Goal: Task Accomplishment & Management: Manage account settings

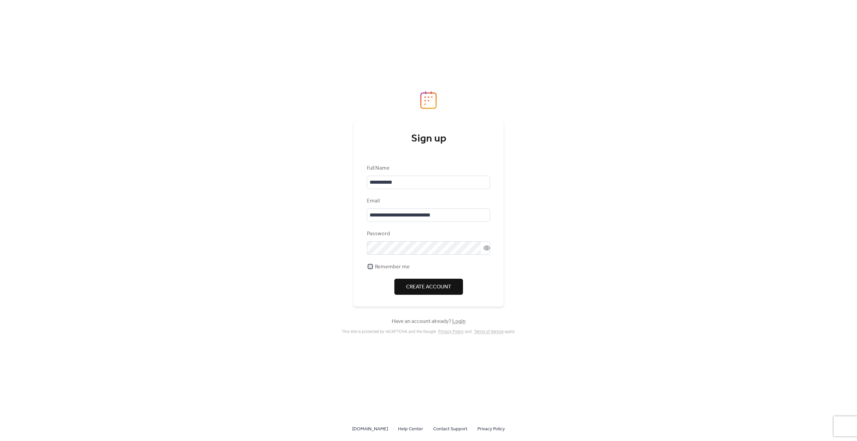
click at [379, 268] on span "Remember me" at bounding box center [392, 267] width 35 height 8
click at [411, 286] on span "Create Account" at bounding box center [428, 287] width 45 height 8
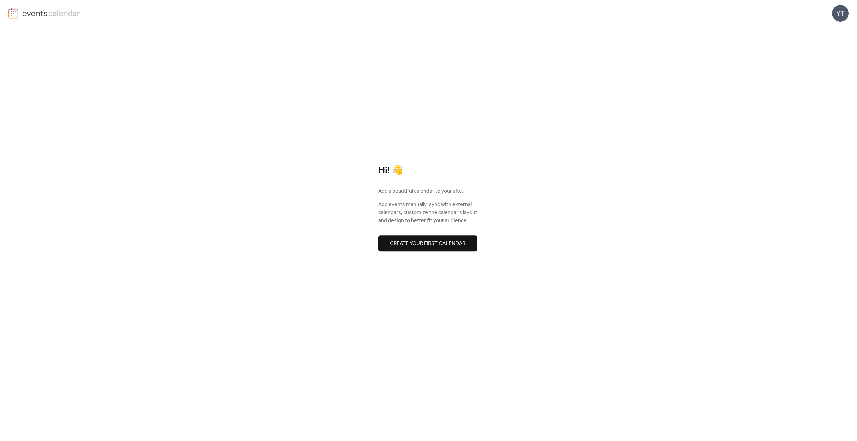
click at [430, 248] on span "Create your first calendar" at bounding box center [427, 244] width 75 height 8
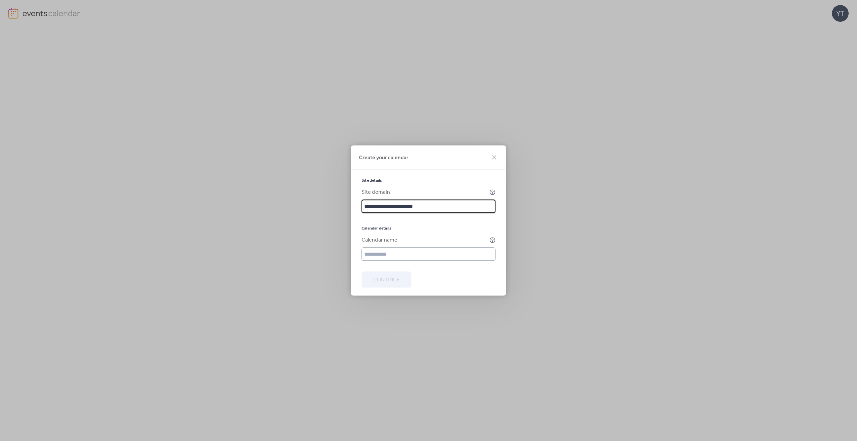
type input "**********"
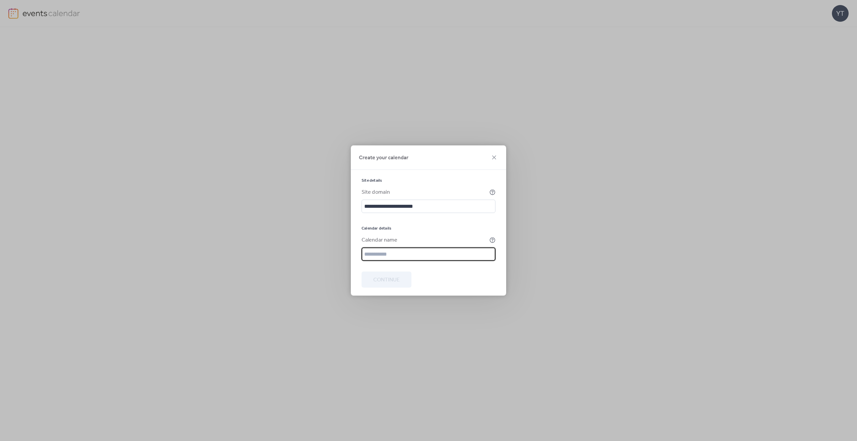
click at [405, 251] on input "text" at bounding box center [428, 254] width 134 height 13
type input "**********"
click at [495, 194] on icon at bounding box center [492, 192] width 6 height 6
click at [386, 281] on span "Continue" at bounding box center [386, 280] width 26 height 8
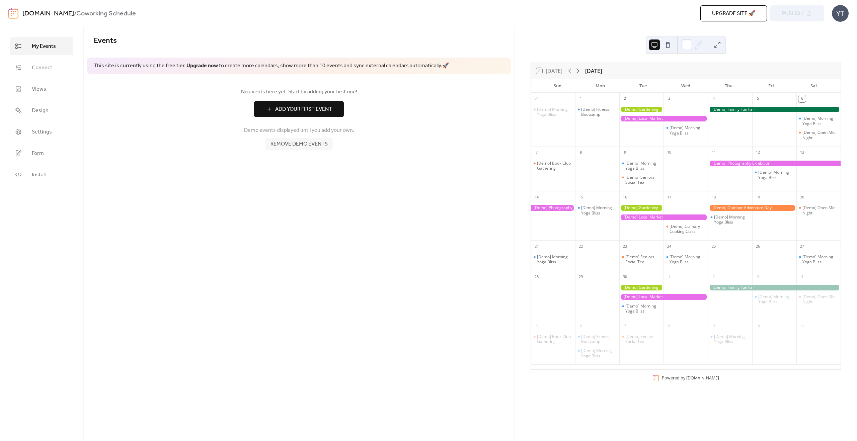
click at [284, 147] on span "Remove demo events" at bounding box center [298, 144] width 57 height 8
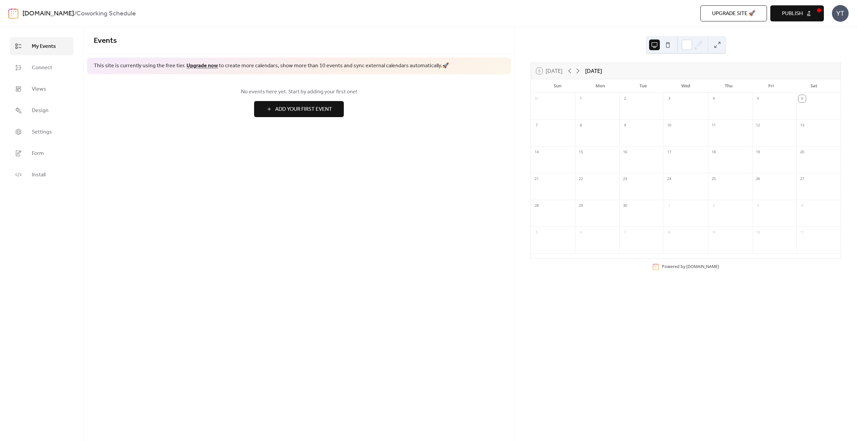
click at [302, 110] on span "Add Your First Event" at bounding box center [303, 109] width 57 height 8
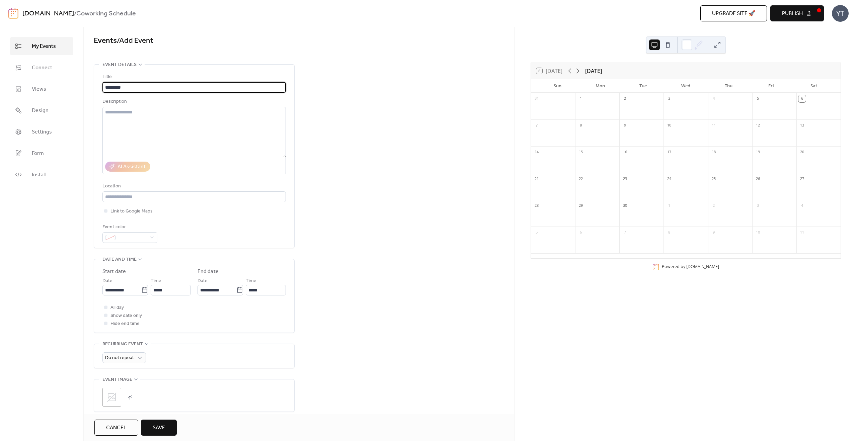
type input "*********"
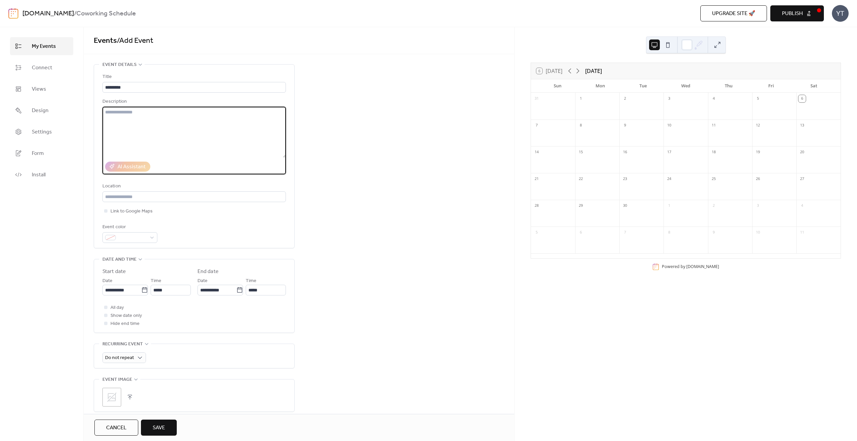
click at [146, 131] on textarea at bounding box center [193, 132] width 183 height 51
paste textarea "**********"
type textarea "**********"
click at [116, 195] on input "text" at bounding box center [193, 196] width 183 height 11
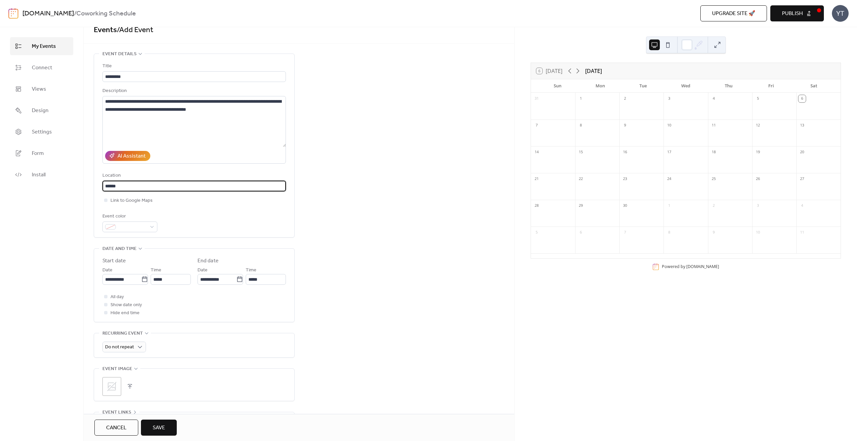
scroll to position [11, 0]
type input "******"
click at [121, 279] on input "**********" at bounding box center [121, 279] width 39 height 11
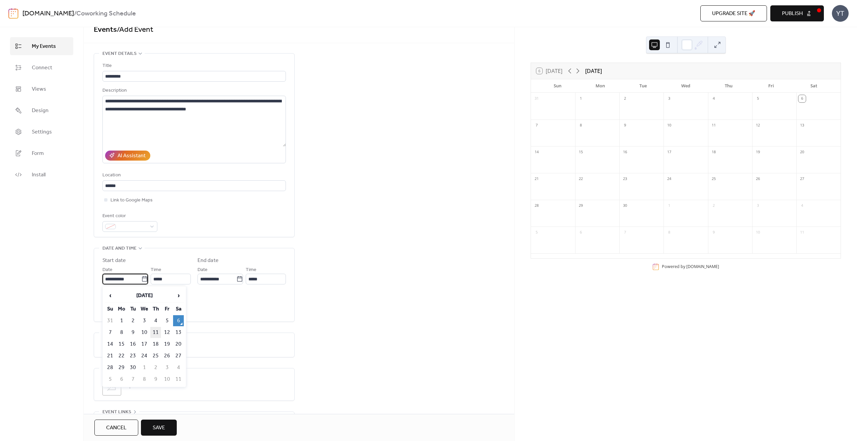
click at [153, 334] on td "11" at bounding box center [155, 332] width 11 height 11
type input "**********"
click at [157, 279] on input "*****" at bounding box center [171, 279] width 40 height 11
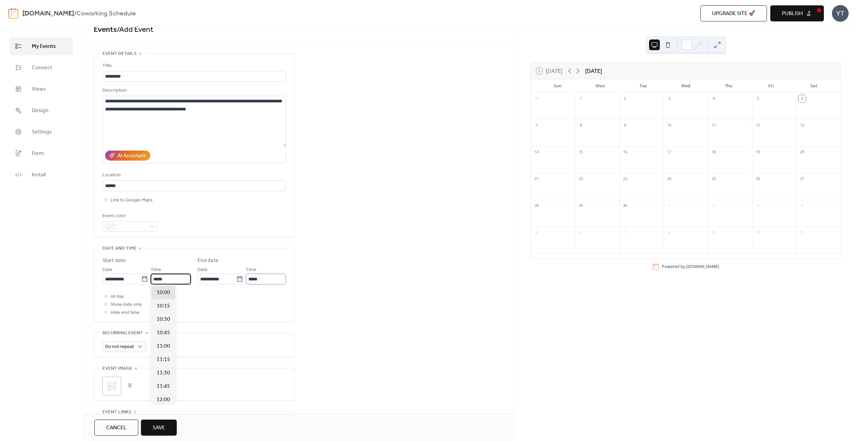
type input "*****"
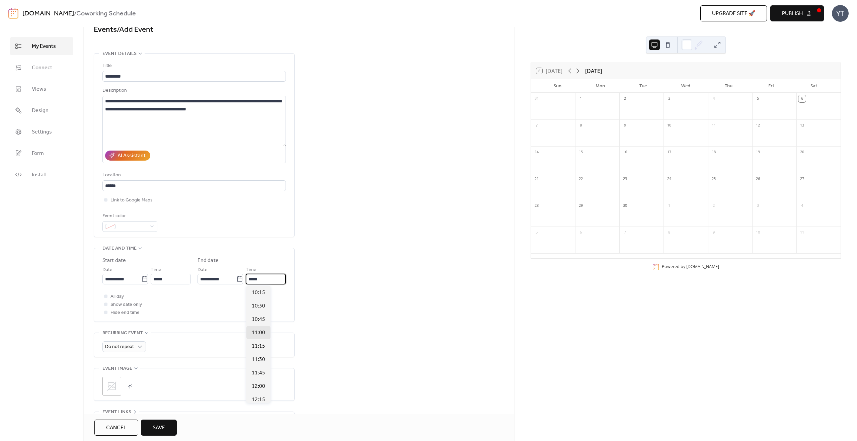
click at [252, 279] on input "*****" at bounding box center [266, 279] width 40 height 11
click at [254, 278] on input "*****" at bounding box center [266, 279] width 40 height 11
click at [257, 332] on span "11:00" at bounding box center [258, 333] width 13 height 8
click at [127, 340] on div "Do not repeat" at bounding box center [193, 345] width 183 height 24
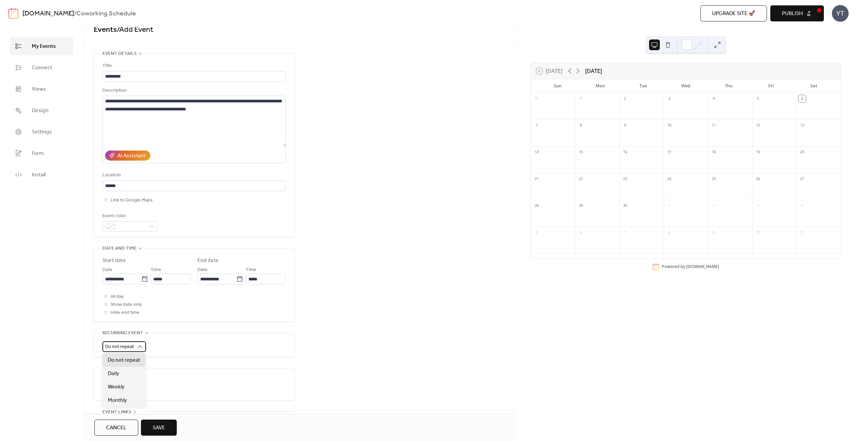
click at [124, 346] on span "Do not repeat" at bounding box center [119, 346] width 29 height 9
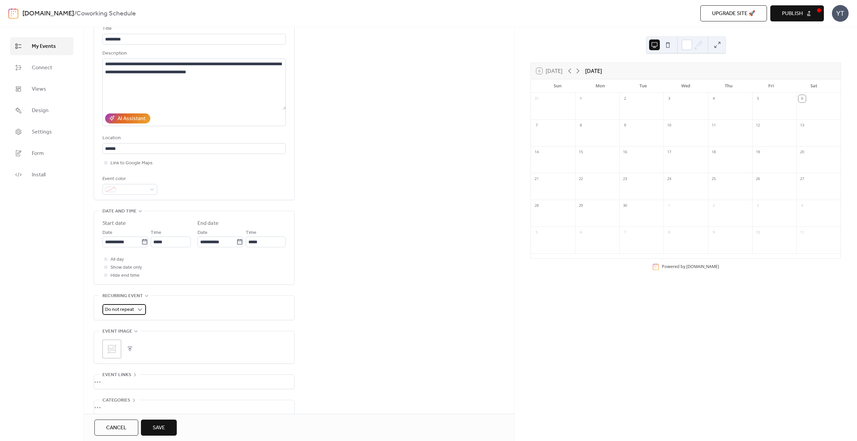
scroll to position [56, 0]
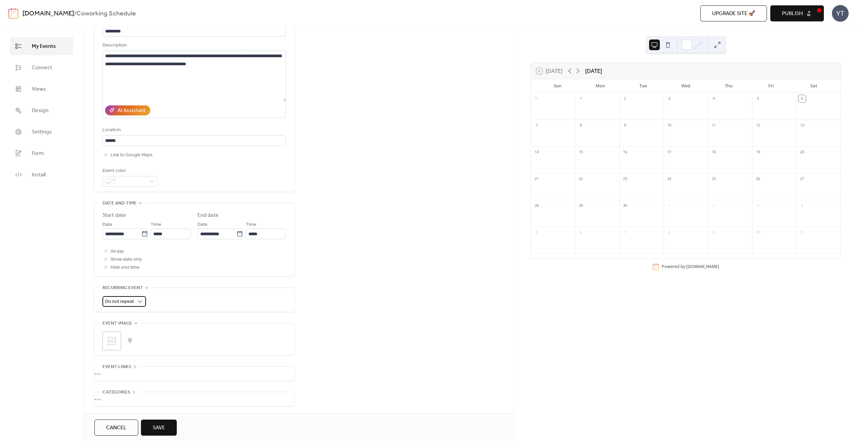
click at [113, 304] on span "Do not repeat" at bounding box center [119, 301] width 29 height 9
click at [180, 290] on div "Do not repeat" at bounding box center [193, 300] width 183 height 24
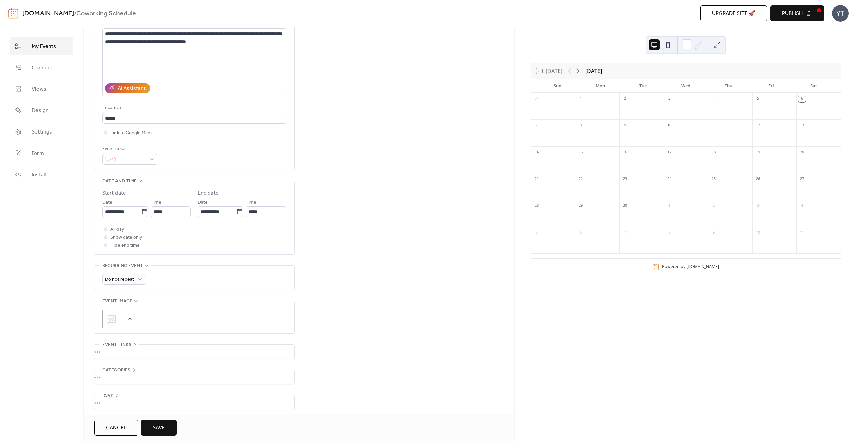
scroll to position [82, 0]
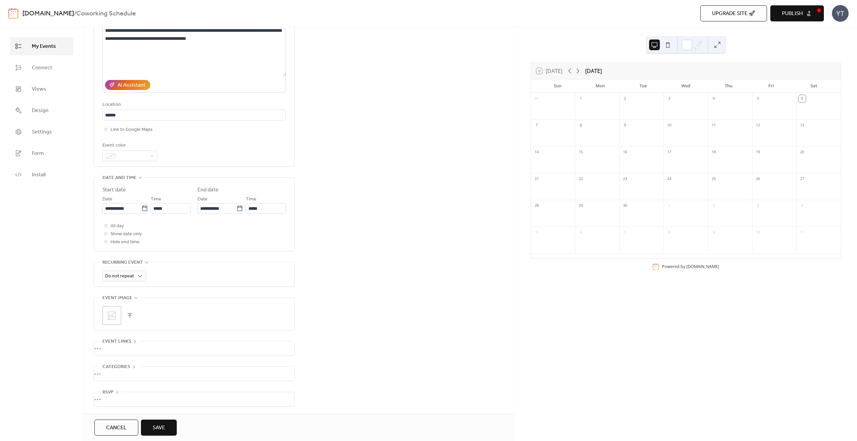
click at [144, 262] on div "•••" at bounding box center [194, 262] width 200 height 1
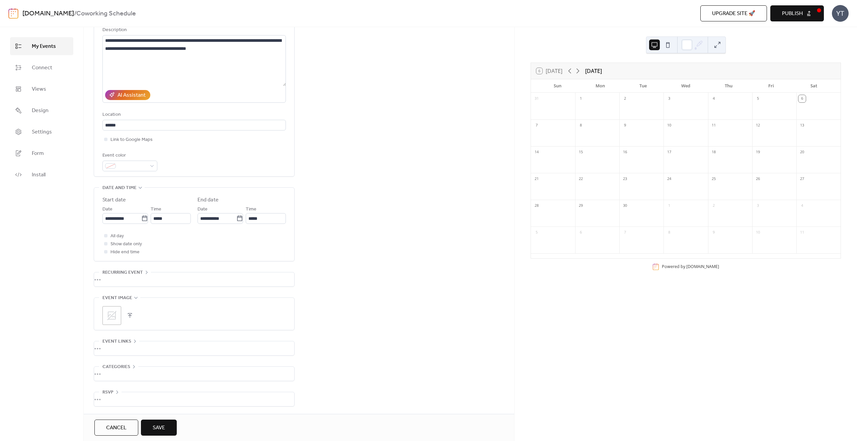
scroll to position [72, 0]
click at [107, 278] on div "•••" at bounding box center [194, 279] width 200 height 14
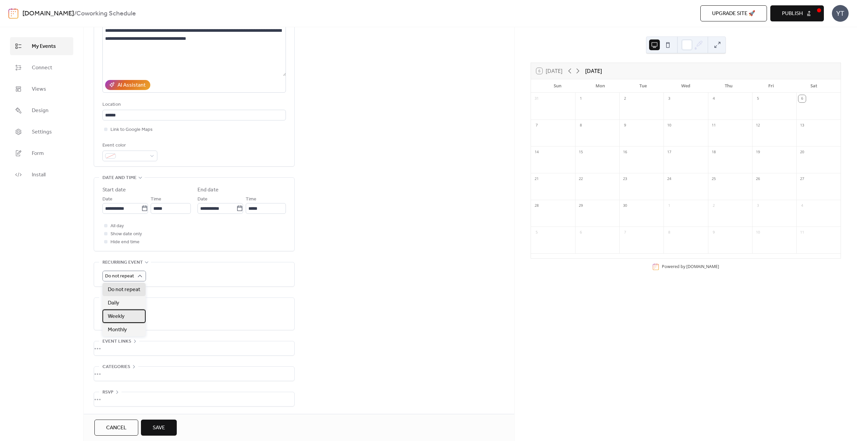
click at [118, 320] on span "Weekly" at bounding box center [116, 317] width 17 height 8
type input "*"
click at [153, 301] on input "*" at bounding box center [128, 303] width 52 height 11
click at [235, 288] on div "Weekly Repeat every * weeks Repeat on S M T W T F S Ends ​ Never ​ Date Exclude…" at bounding box center [193, 339] width 183 height 137
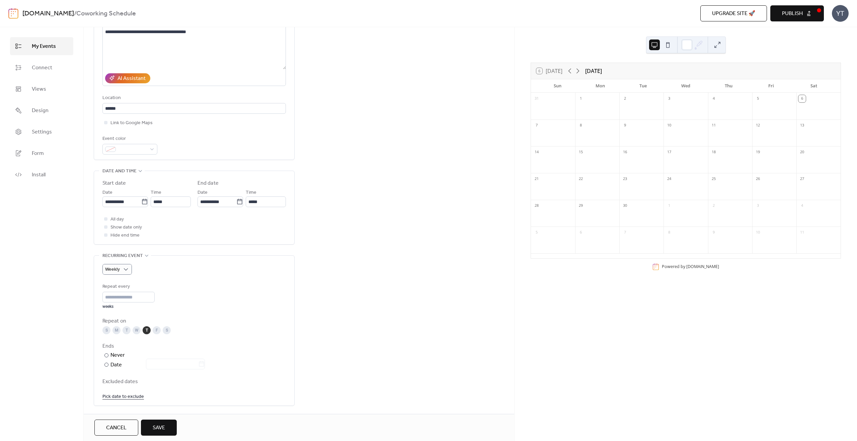
scroll to position [89, 0]
click at [154, 433] on button "Save" at bounding box center [159, 428] width 36 height 16
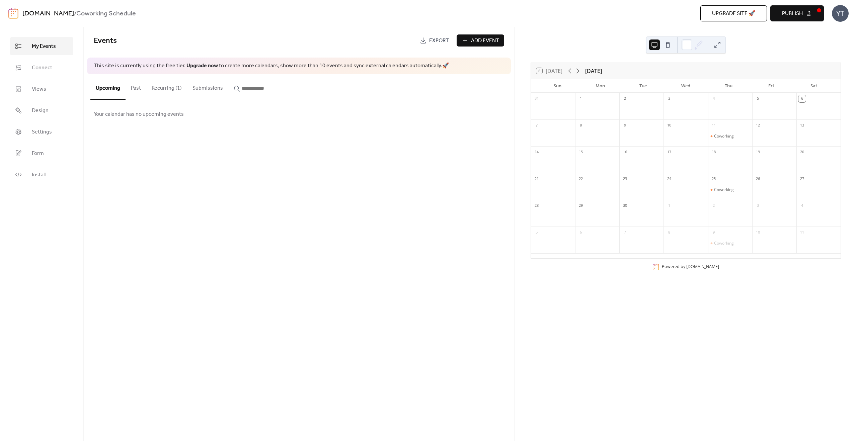
click at [162, 85] on button "Recurring (1)" at bounding box center [166, 86] width 41 height 25
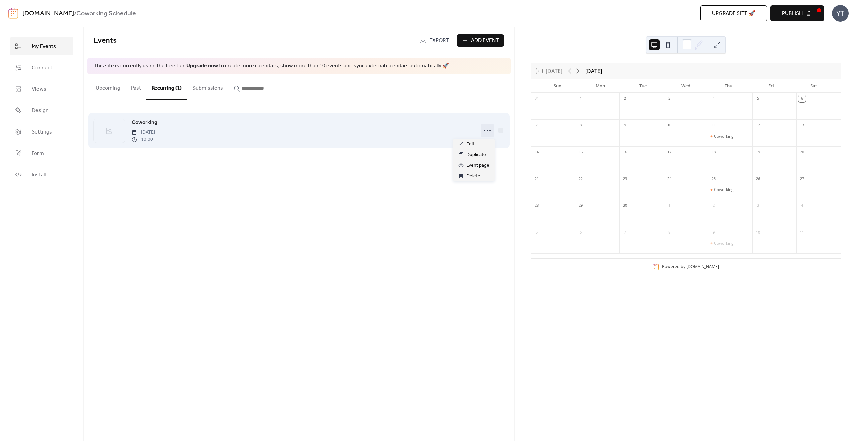
click at [488, 130] on icon at bounding box center [487, 130] width 11 height 11
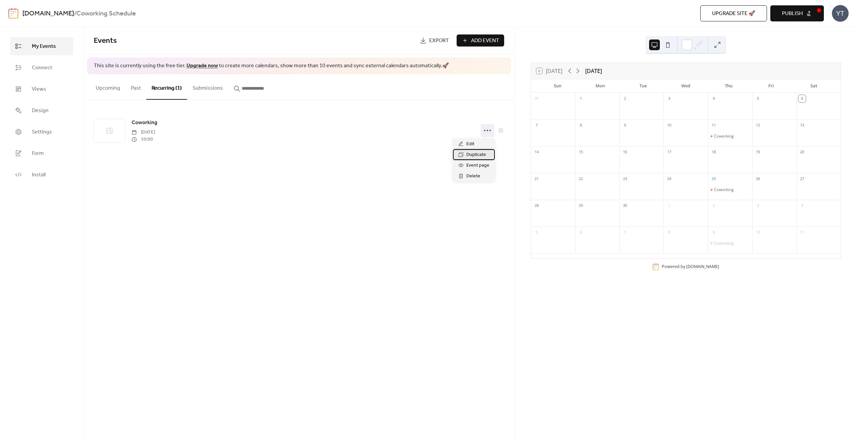
click at [477, 157] on span "Duplicate" at bounding box center [476, 155] width 20 height 8
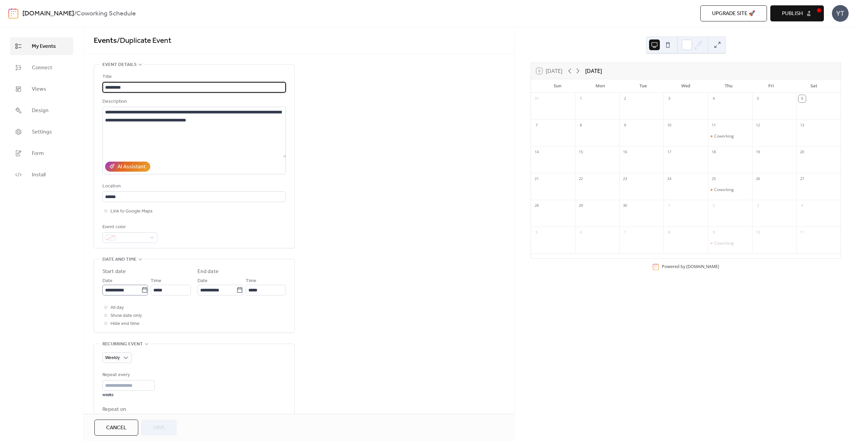
click at [144, 291] on icon at bounding box center [144, 290] width 7 height 7
click at [141, 291] on input "**********" at bounding box center [121, 290] width 39 height 11
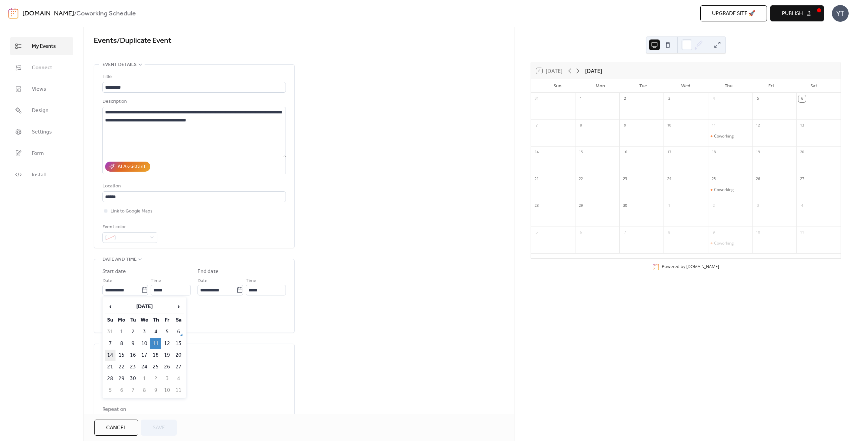
click at [109, 354] on td "14" at bounding box center [110, 355] width 11 height 11
type input "**********"
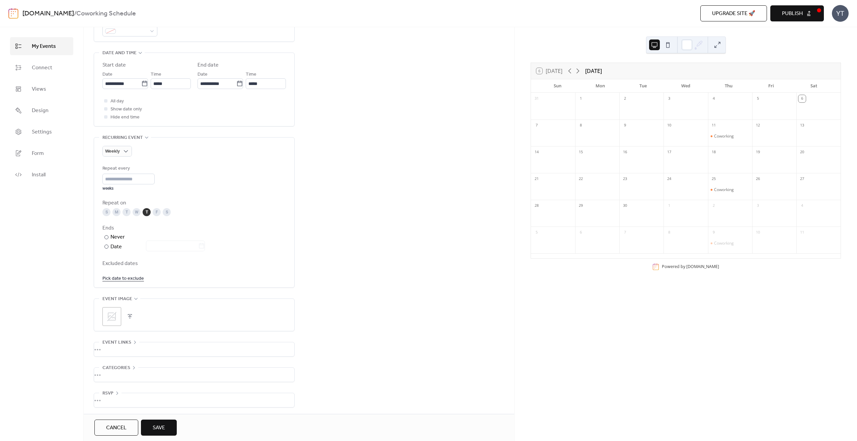
scroll to position [207, 0]
click at [162, 429] on span "Save" at bounding box center [159, 428] width 12 height 8
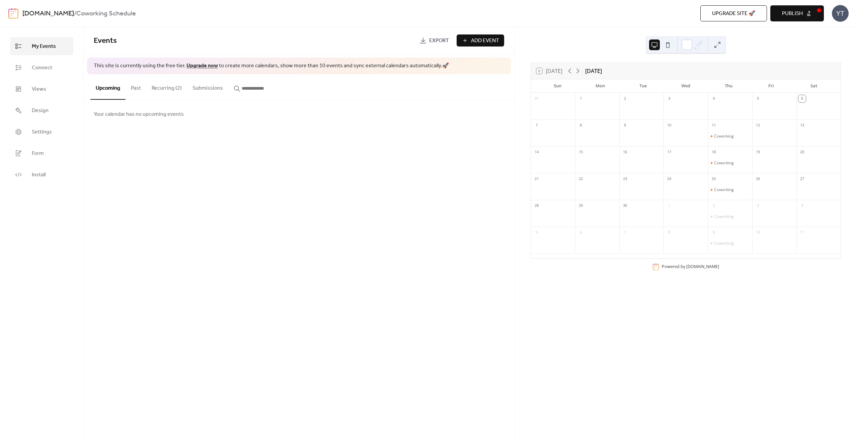
click at [157, 86] on button "Recurring (2)" at bounding box center [166, 86] width 41 height 25
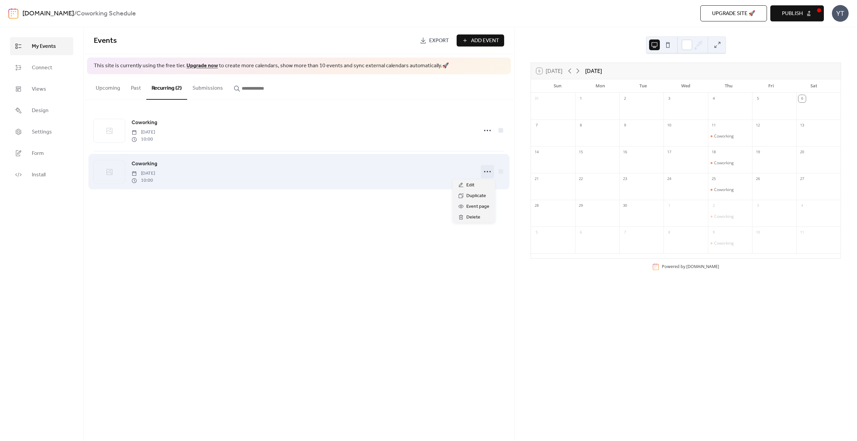
click at [485, 171] on circle at bounding box center [484, 171] width 1 height 1
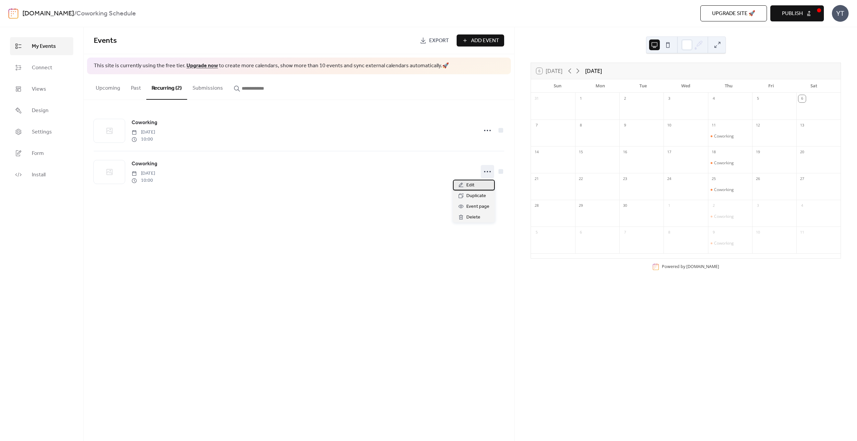
click at [482, 187] on div "Edit" at bounding box center [474, 185] width 42 height 11
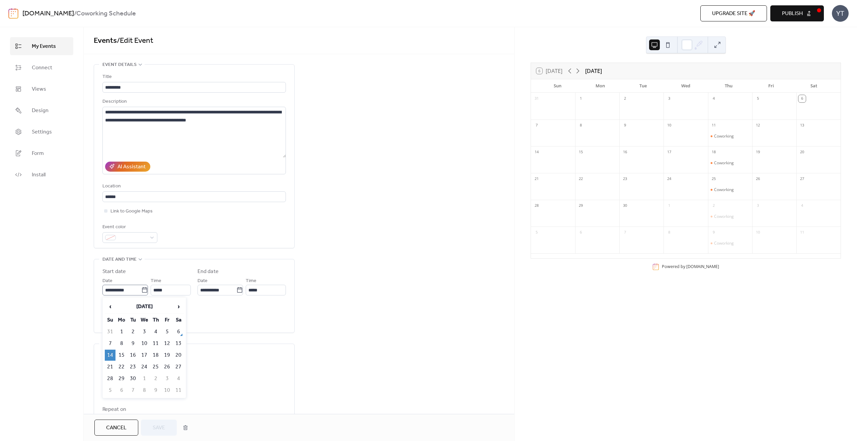
click at [144, 291] on icon at bounding box center [144, 290] width 7 height 7
click at [141, 291] on input "**********" at bounding box center [121, 290] width 39 height 11
click at [123, 356] on td "15" at bounding box center [121, 355] width 11 height 11
type input "**********"
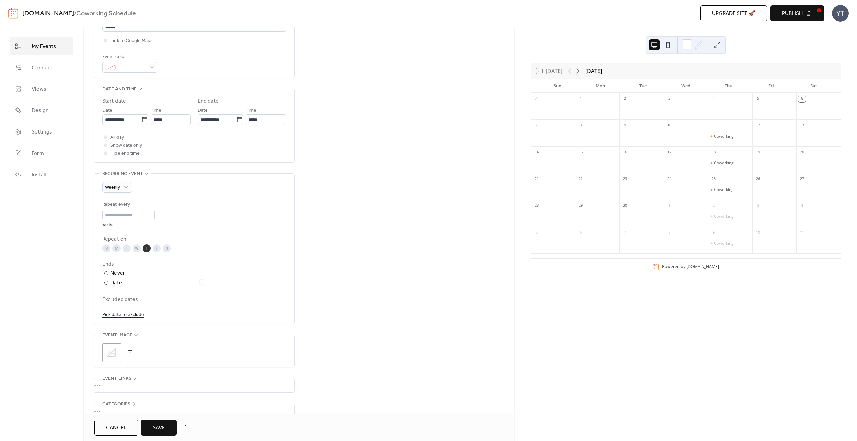
scroll to position [207, 0]
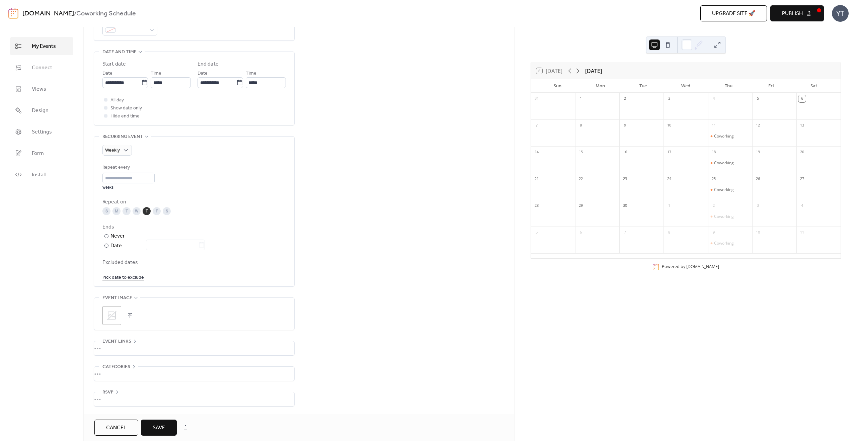
click at [159, 427] on span "Save" at bounding box center [159, 428] width 12 height 8
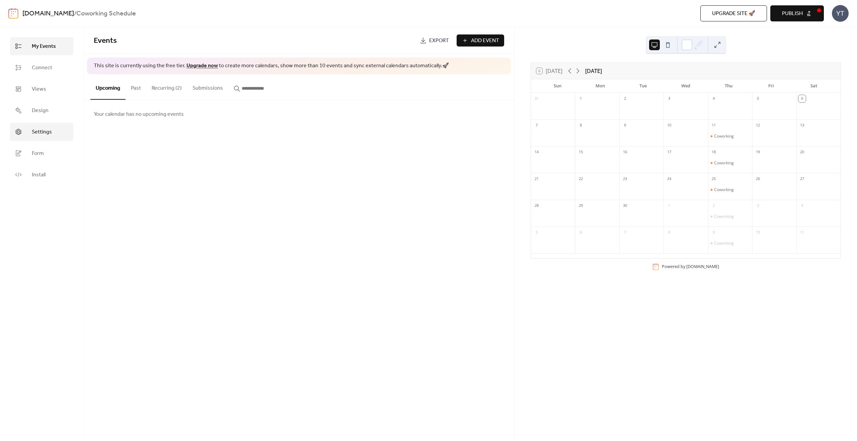
click at [47, 134] on span "Settings" at bounding box center [42, 132] width 20 height 8
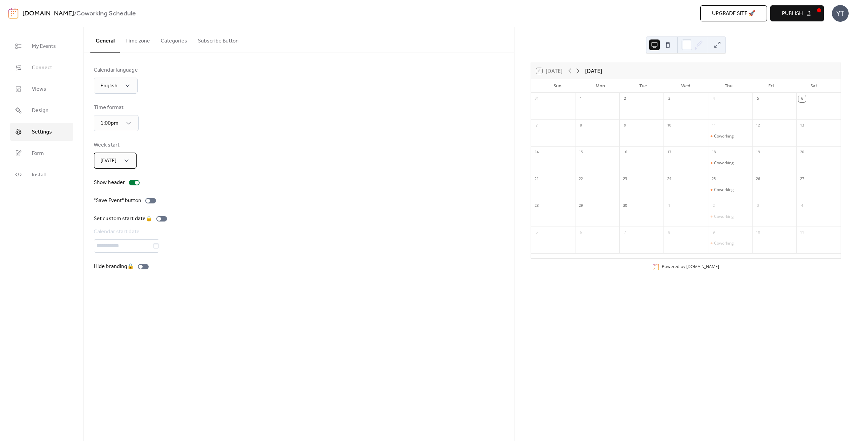
click at [122, 159] on div "Sunday" at bounding box center [115, 161] width 43 height 16
click at [113, 191] on span "[DATE]" at bounding box center [107, 190] width 16 height 8
click at [125, 35] on button "Time zone" at bounding box center [137, 39] width 35 height 25
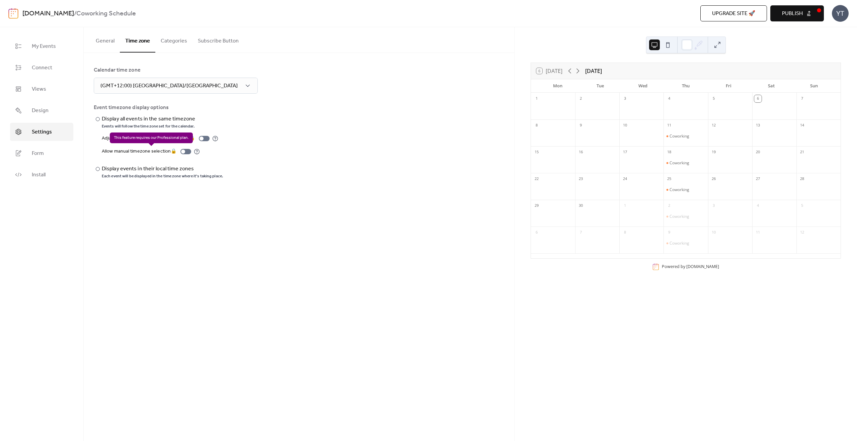
click at [174, 152] on div "Allow manual timezone selection 🔒" at bounding box center [151, 152] width 98 height 8
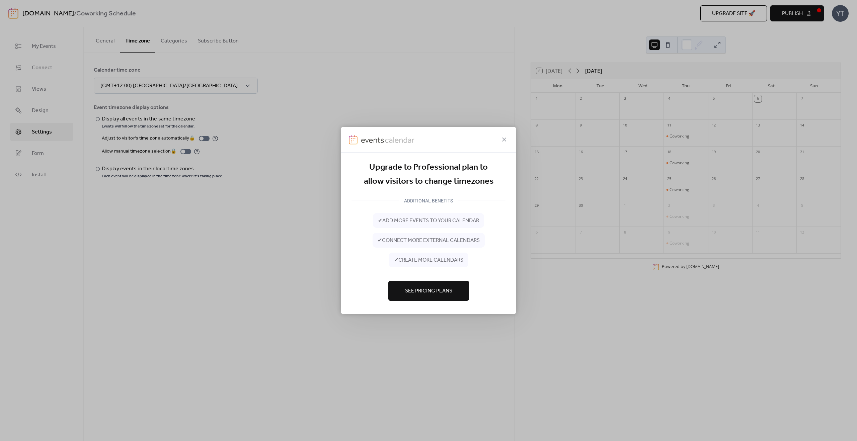
click at [414, 293] on span "See Pricing Plans" at bounding box center [428, 291] width 47 height 8
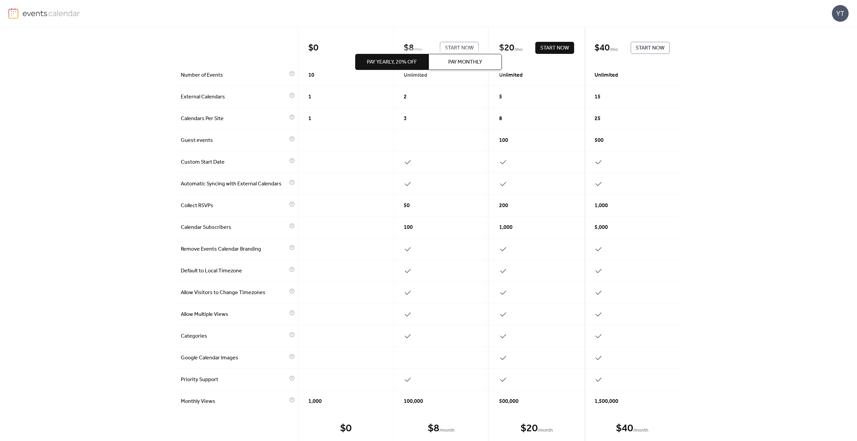
scroll to position [120, 0]
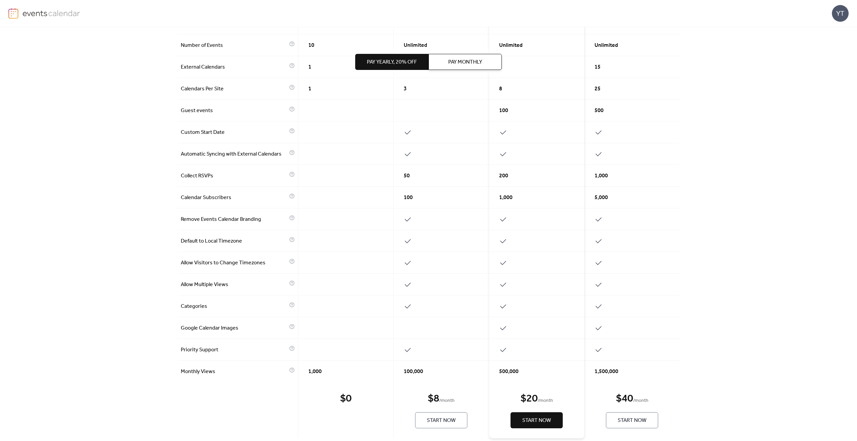
click at [460, 55] on button "Pay Monthly" at bounding box center [464, 62] width 73 height 16
click at [440, 418] on span "Start Now" at bounding box center [441, 421] width 29 height 8
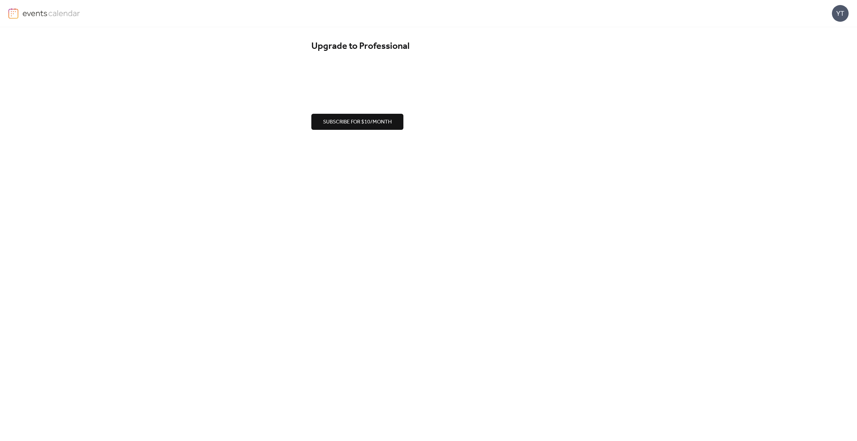
click at [342, 124] on span "Subscribe for $10/month" at bounding box center [357, 122] width 69 height 8
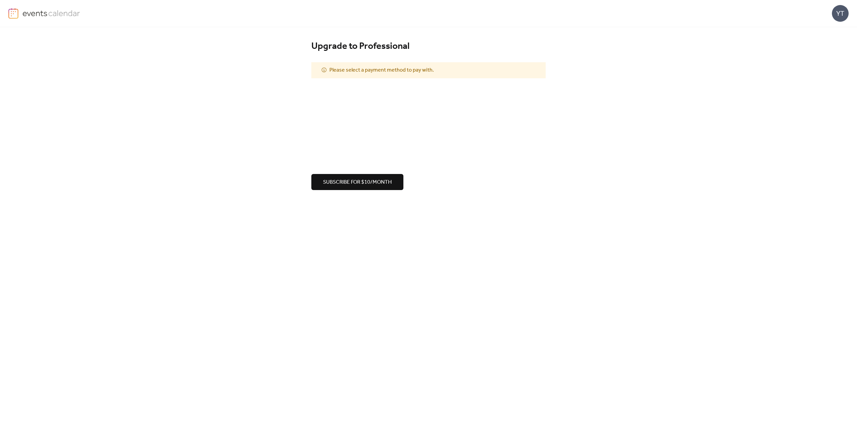
click at [356, 185] on span "Subscribe for $10/month" at bounding box center [357, 182] width 69 height 8
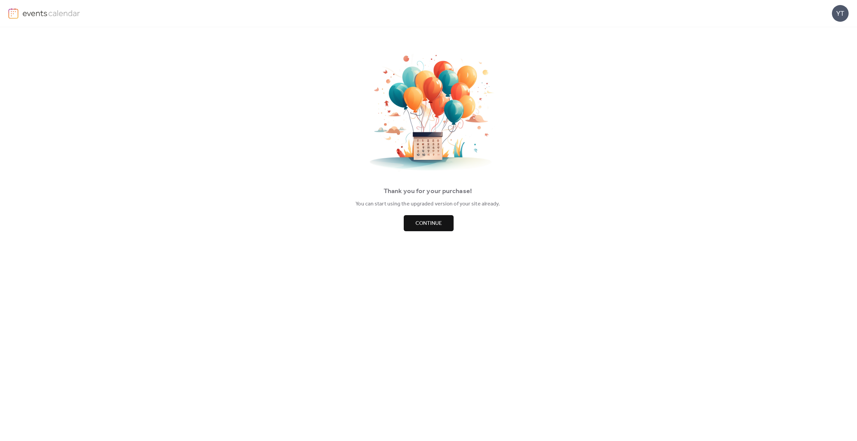
click at [425, 222] on span "Continue" at bounding box center [428, 224] width 26 height 8
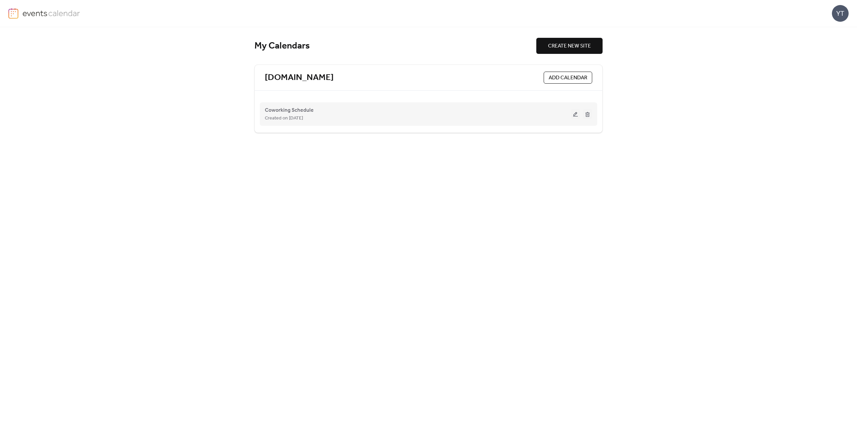
click at [575, 113] on button at bounding box center [575, 114] width 9 height 10
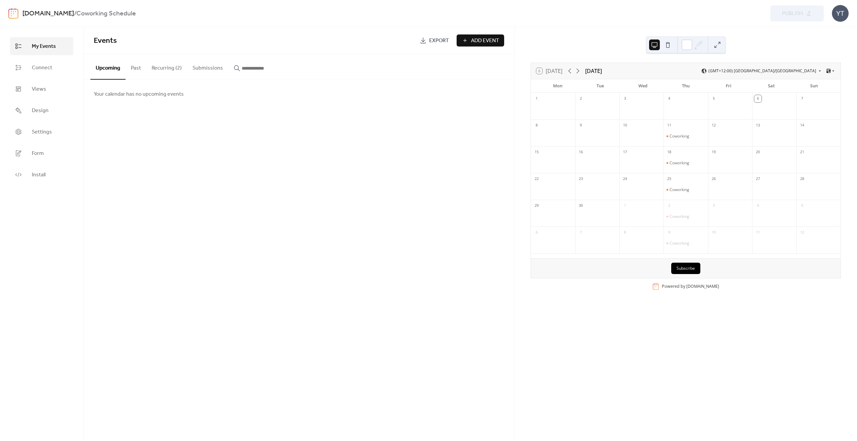
click at [668, 45] on button at bounding box center [667, 44] width 11 height 11
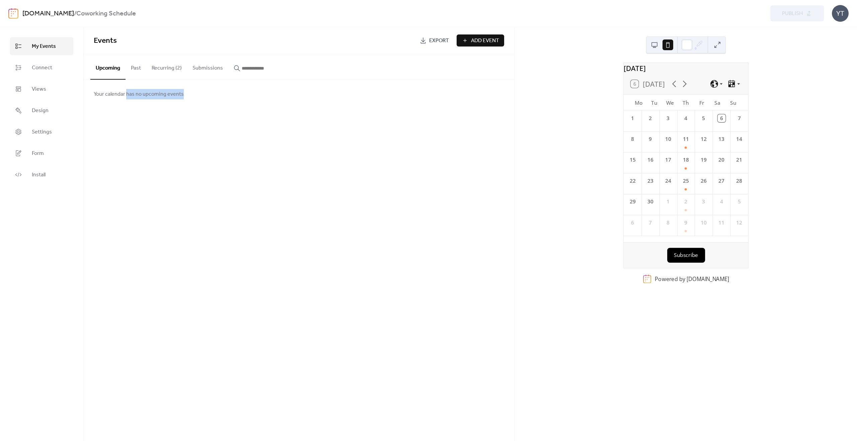
drag, startPoint x: 126, startPoint y: 94, endPoint x: 198, endPoint y: 94, distance: 71.3
click at [198, 94] on div "Your calendar has no upcoming events" at bounding box center [299, 94] width 430 height 28
click at [168, 70] on button "Recurring (2)" at bounding box center [166, 66] width 41 height 25
click at [733, 87] on icon at bounding box center [731, 83] width 7 height 7
click at [586, 99] on div "[DATE] 6 [DATE] Mo Tu We Th Fr Sa Su 1 2 3 4 5 6 7 8 9 10 11 12 13 14 15 16 17 …" at bounding box center [685, 234] width 342 height 414
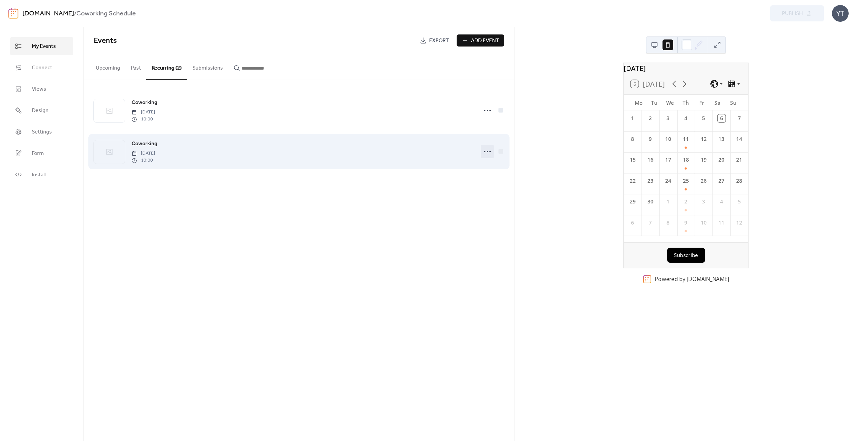
click at [488, 154] on icon at bounding box center [487, 151] width 11 height 11
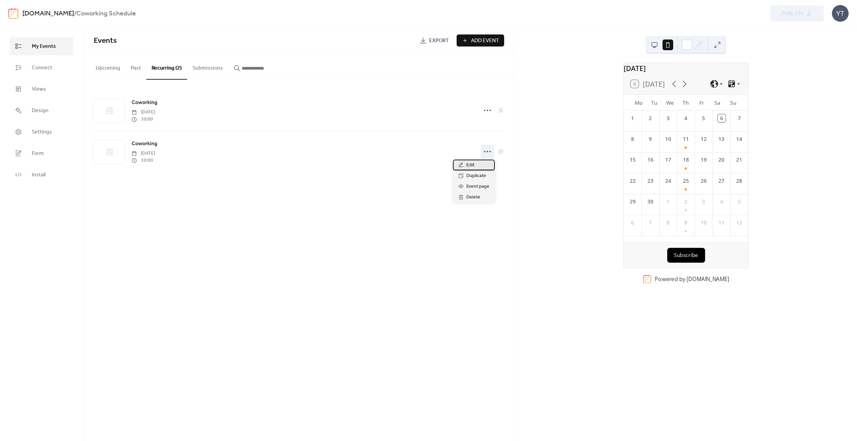
click at [467, 168] on span "Edit" at bounding box center [470, 165] width 8 height 8
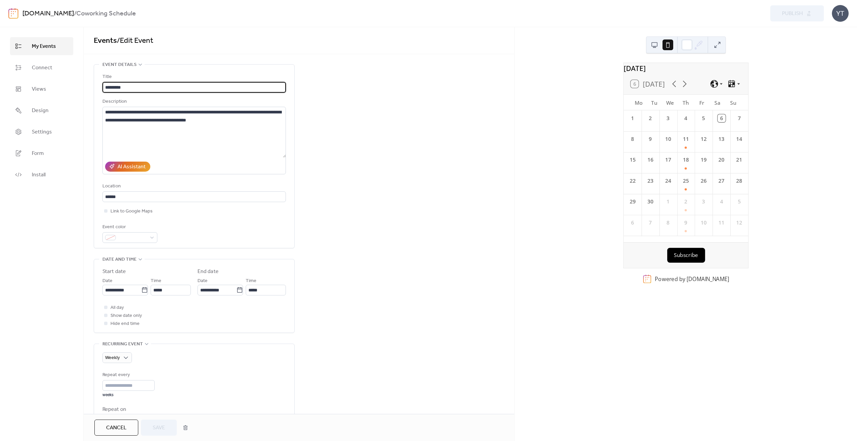
scroll to position [207, 0]
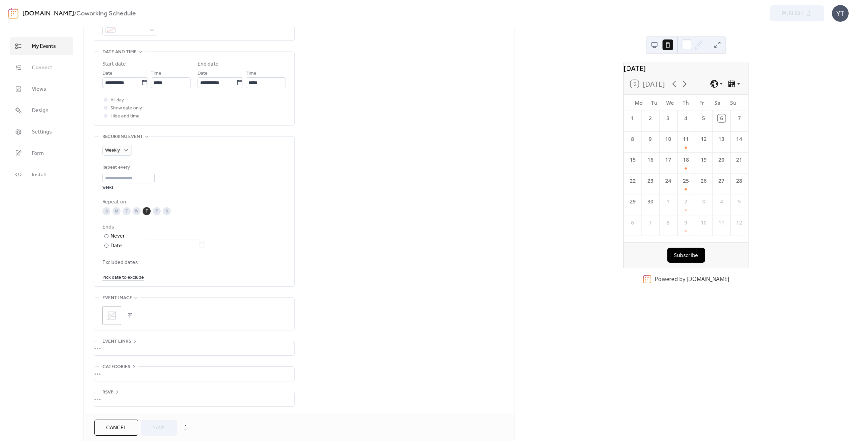
click at [438, 162] on div "**********" at bounding box center [299, 135] width 430 height 557
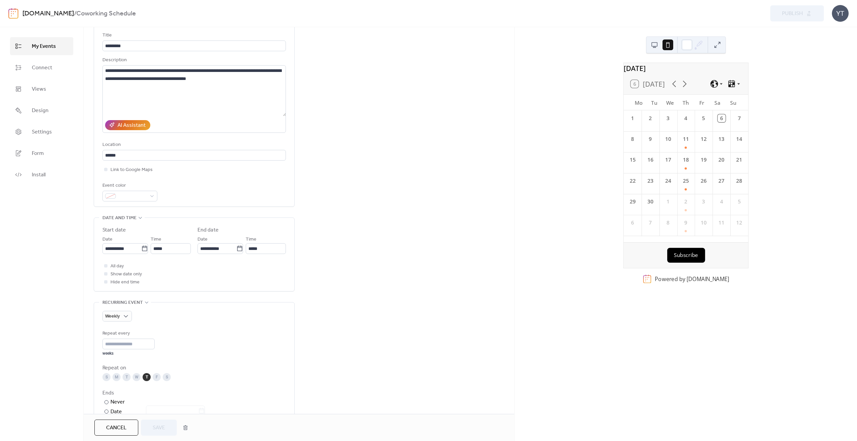
scroll to position [0, 0]
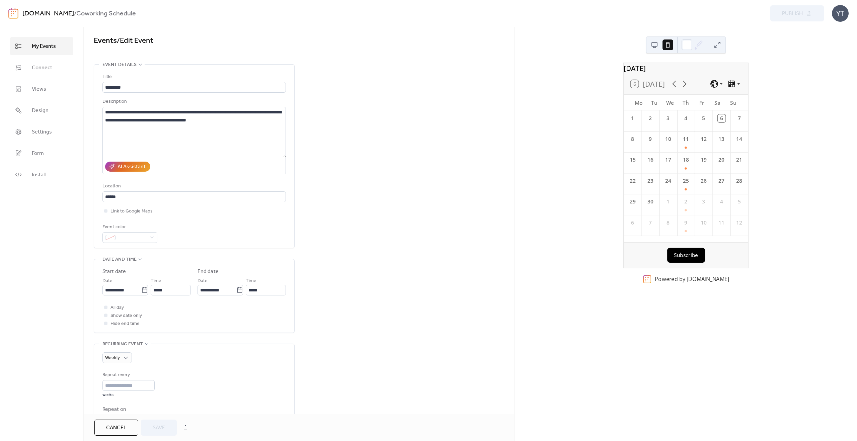
click at [835, 14] on div "YT" at bounding box center [840, 13] width 17 height 17
click at [829, 28] on span "Account" at bounding box center [827, 30] width 20 height 8
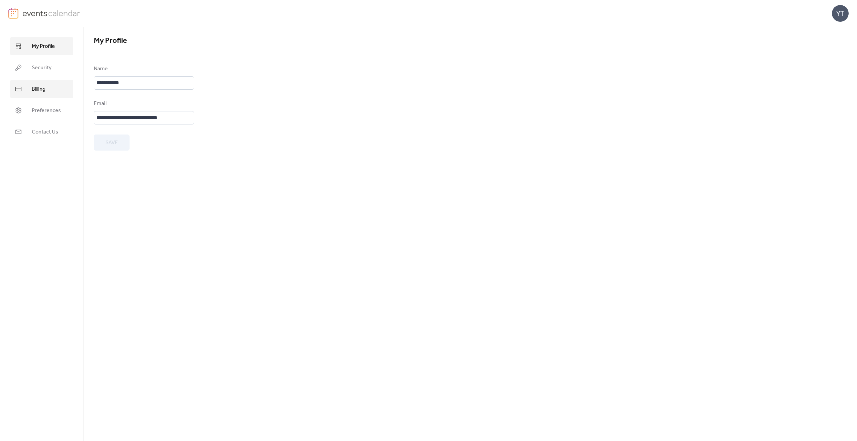
click at [47, 93] on link "Billing" at bounding box center [41, 89] width 63 height 18
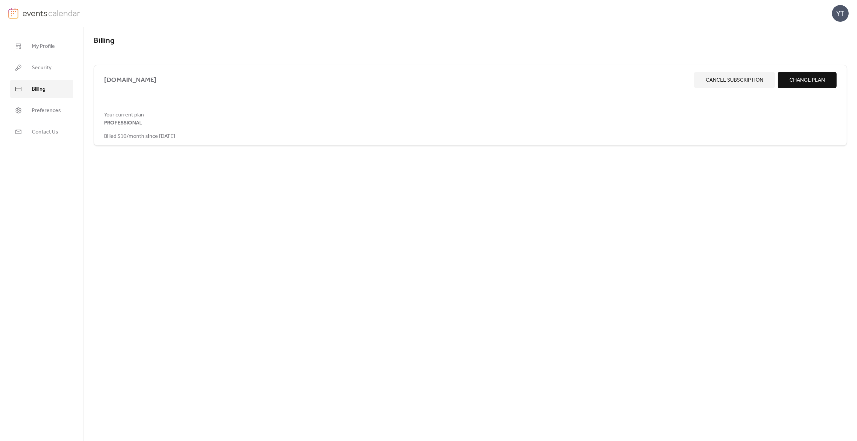
click at [806, 80] on span "Change Plan" at bounding box center [806, 80] width 35 height 8
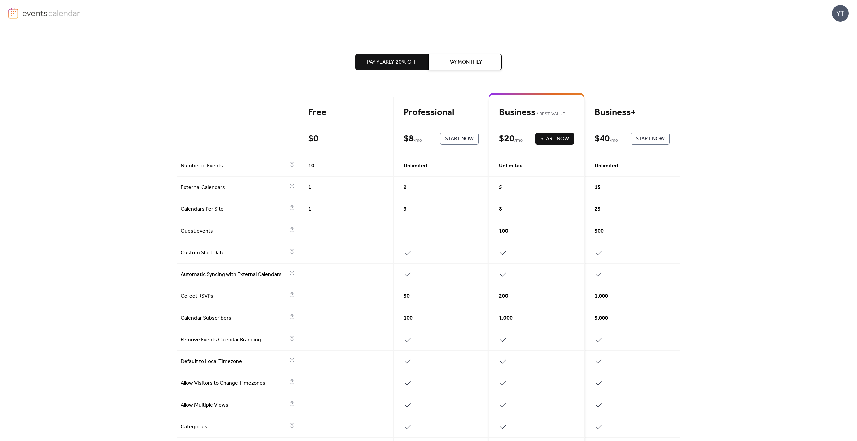
click at [841, 9] on div "YT" at bounding box center [840, 13] width 17 height 17
click at [825, 34] on span "Account" at bounding box center [827, 30] width 20 height 8
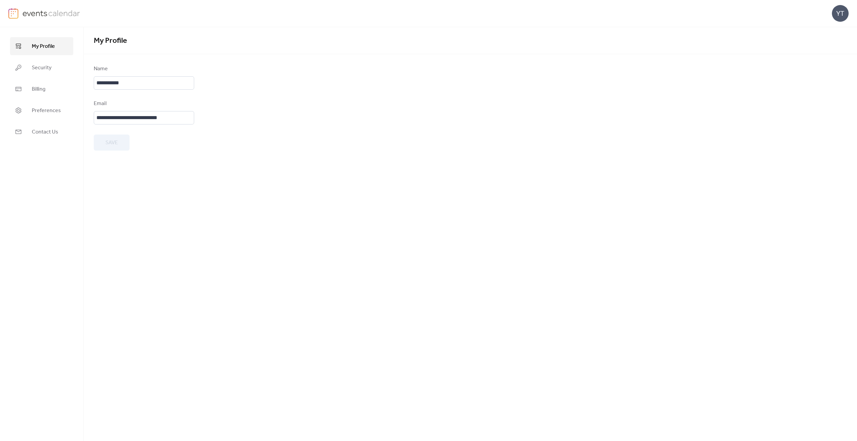
click at [24, 15] on img at bounding box center [51, 13] width 58 height 10
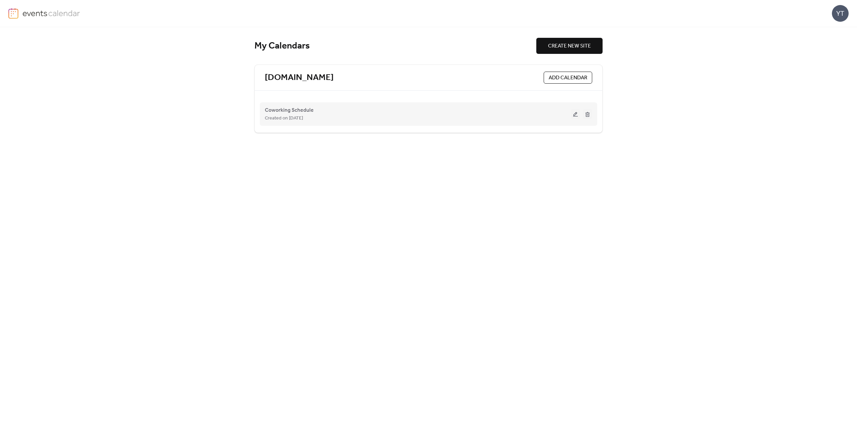
click at [576, 115] on button at bounding box center [575, 114] width 9 height 10
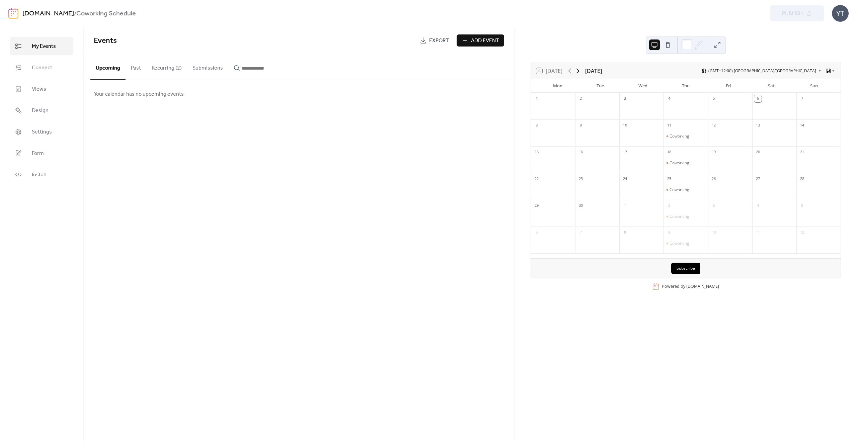
click at [580, 72] on icon at bounding box center [578, 71] width 8 height 8
click at [569, 72] on icon at bounding box center [570, 71] width 8 height 8
click at [169, 67] on button "Recurring (2)" at bounding box center [166, 66] width 41 height 25
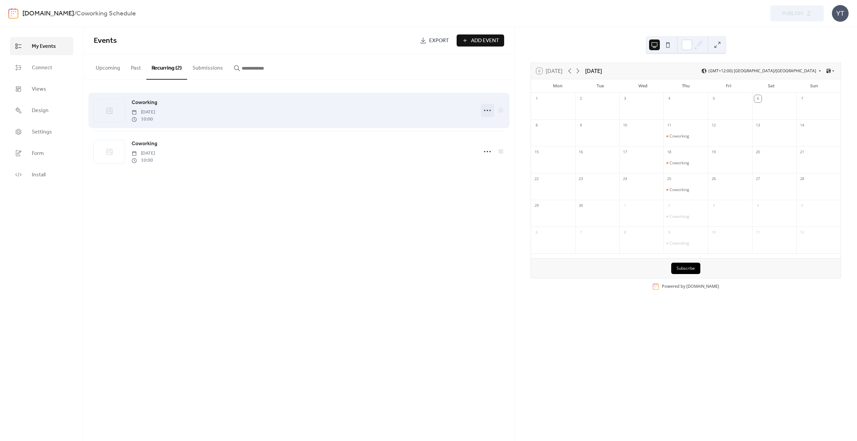
click at [487, 111] on icon at bounding box center [487, 110] width 11 height 11
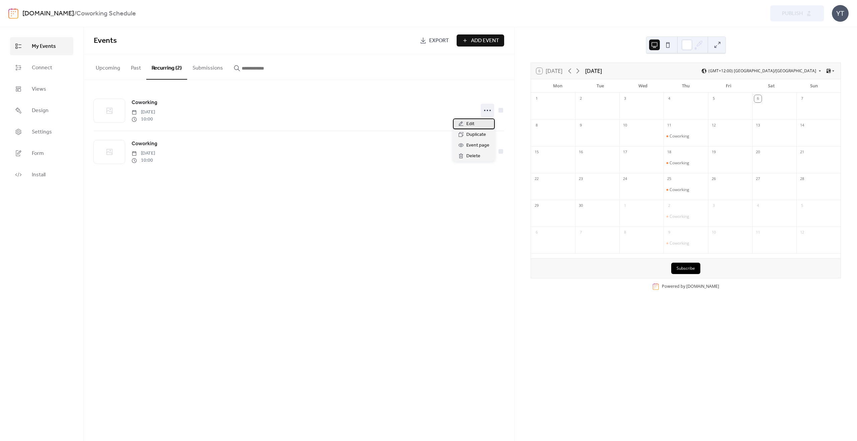
click at [480, 122] on div "Edit" at bounding box center [474, 123] width 42 height 11
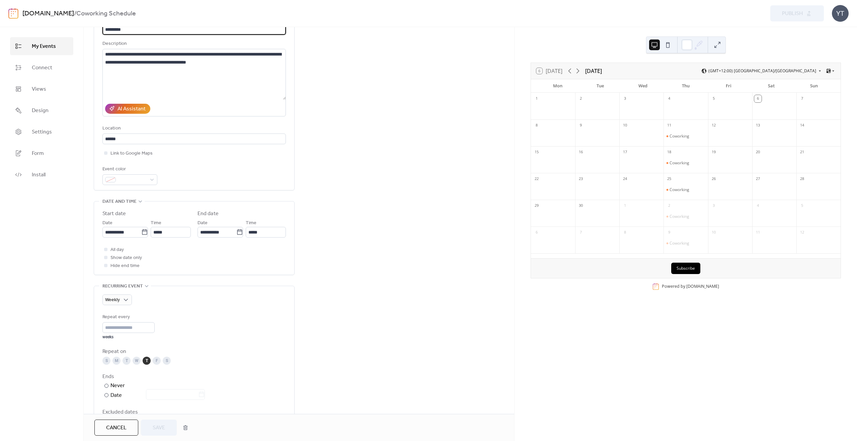
scroll to position [60, 0]
click at [44, 70] on span "Connect" at bounding box center [42, 68] width 20 height 8
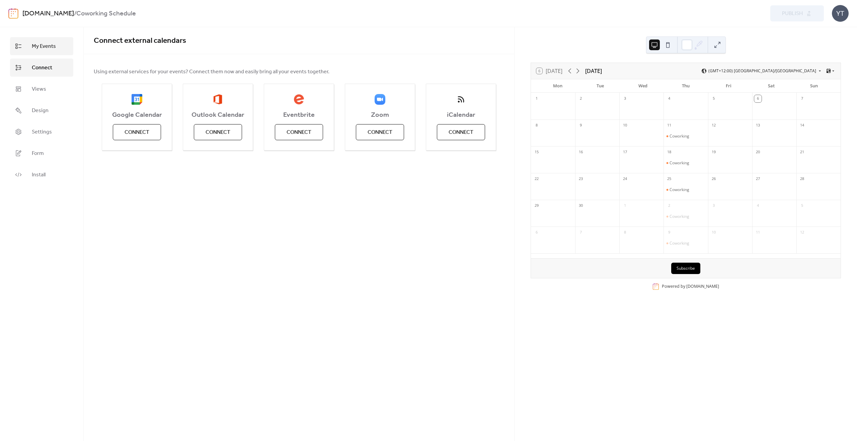
click at [45, 47] on span "My Events" at bounding box center [44, 46] width 24 height 8
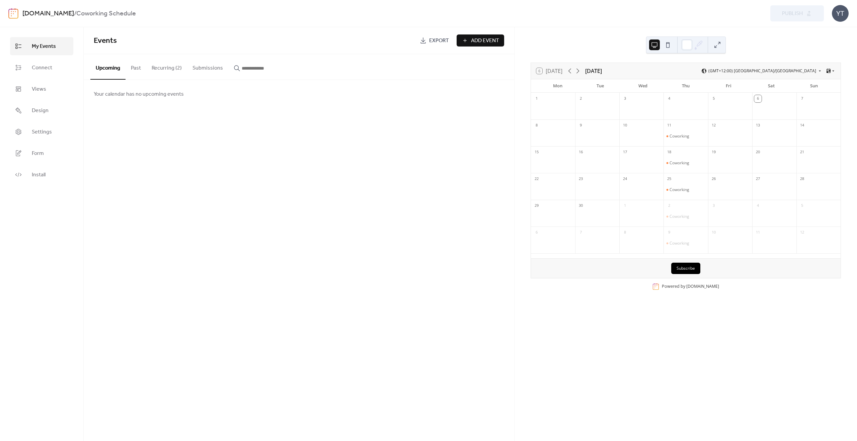
click at [166, 70] on button "Recurring (2)" at bounding box center [166, 66] width 41 height 25
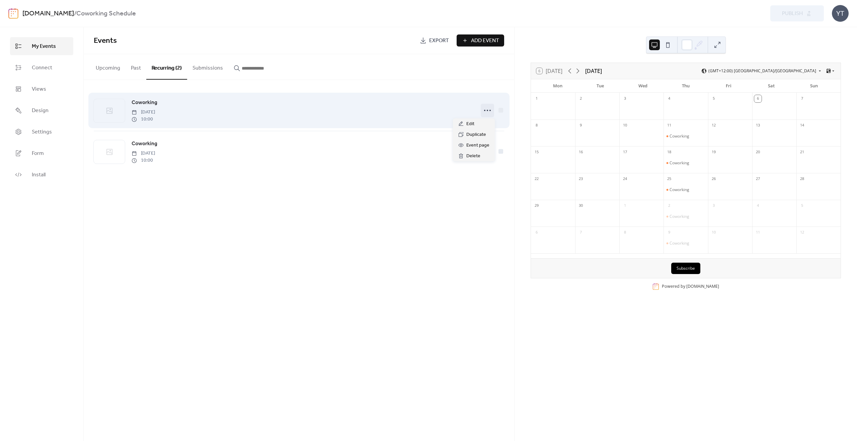
click at [490, 109] on icon at bounding box center [487, 110] width 11 height 11
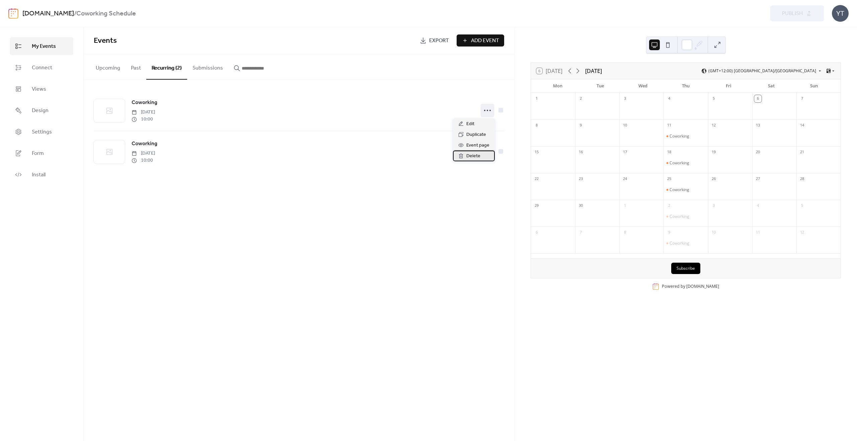
click at [461, 156] on icon at bounding box center [460, 156] width 1 height 2
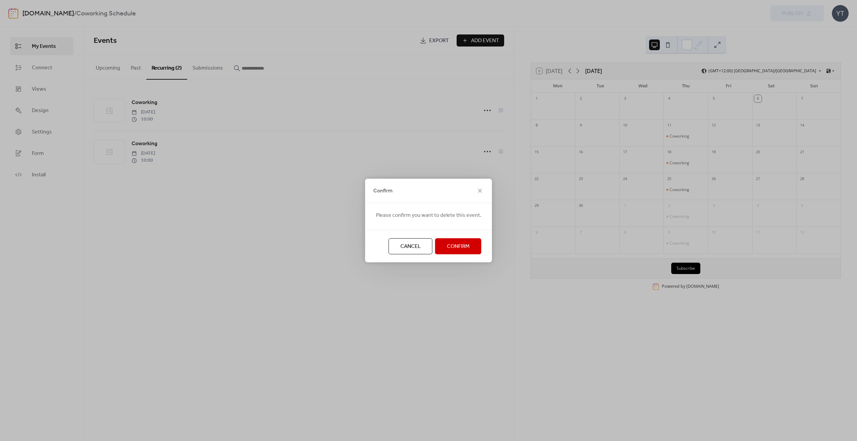
click at [468, 246] on button "Confirm" at bounding box center [458, 246] width 46 height 16
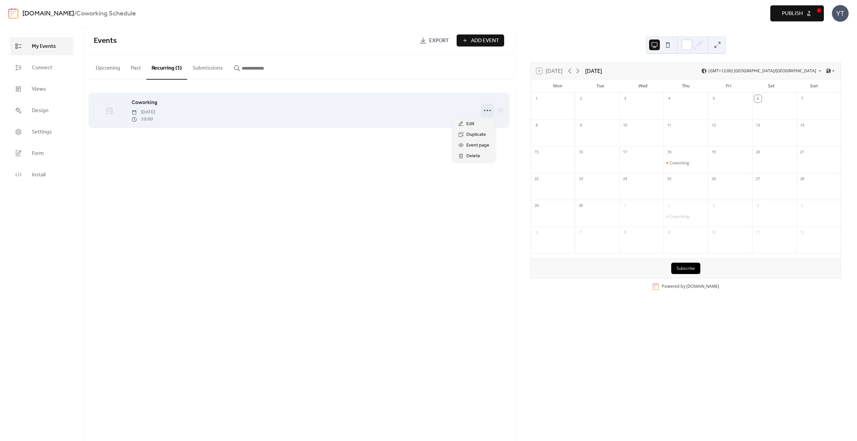
click at [485, 111] on icon at bounding box center [487, 110] width 11 height 11
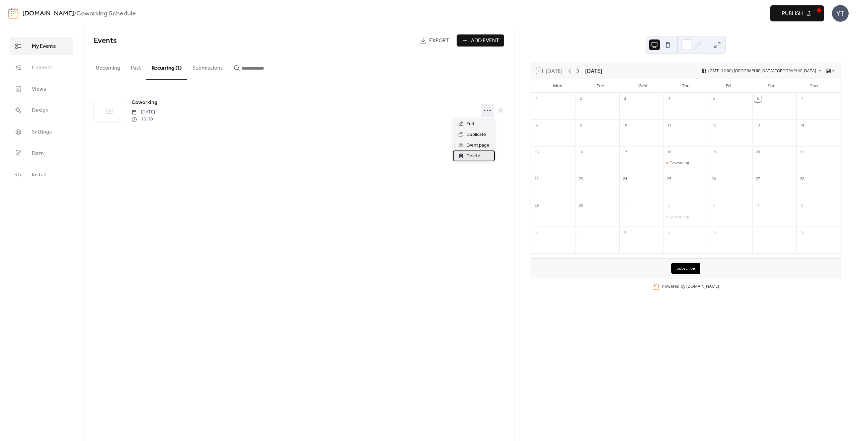
click at [474, 157] on span "Delete" at bounding box center [473, 156] width 14 height 8
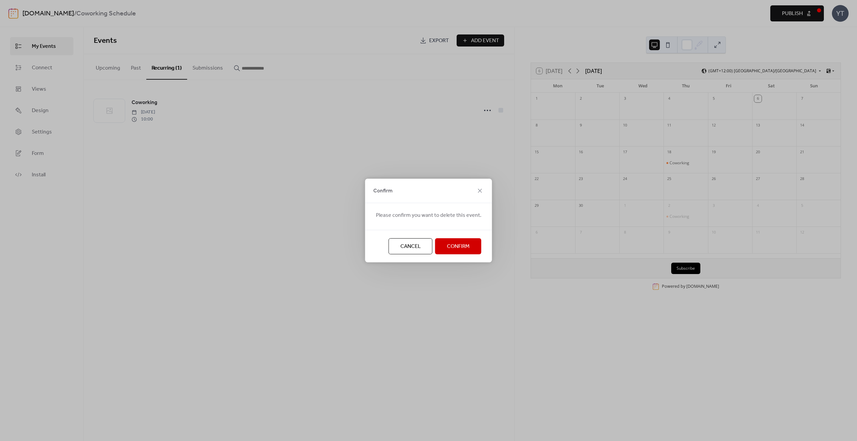
click at [456, 243] on span "Confirm" at bounding box center [458, 247] width 23 height 8
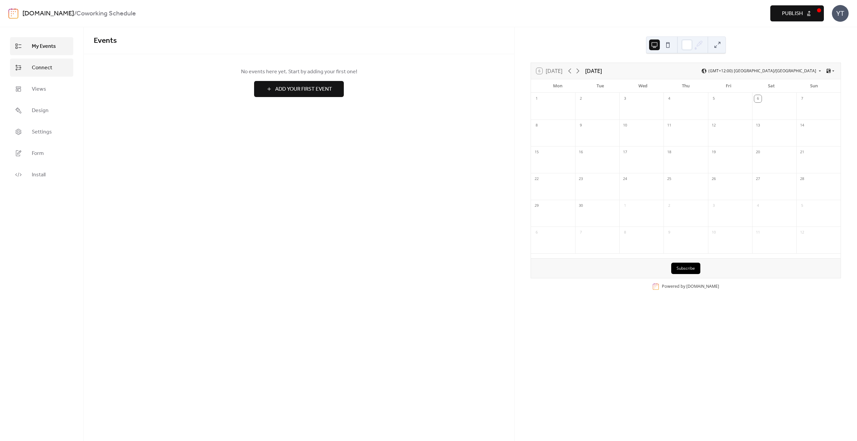
click at [47, 70] on span "Connect" at bounding box center [42, 68] width 20 height 8
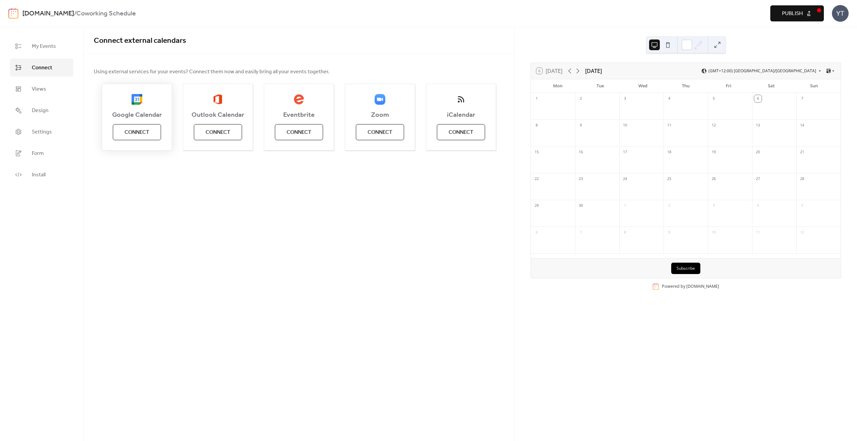
click at [138, 132] on span "Connect" at bounding box center [136, 132] width 25 height 8
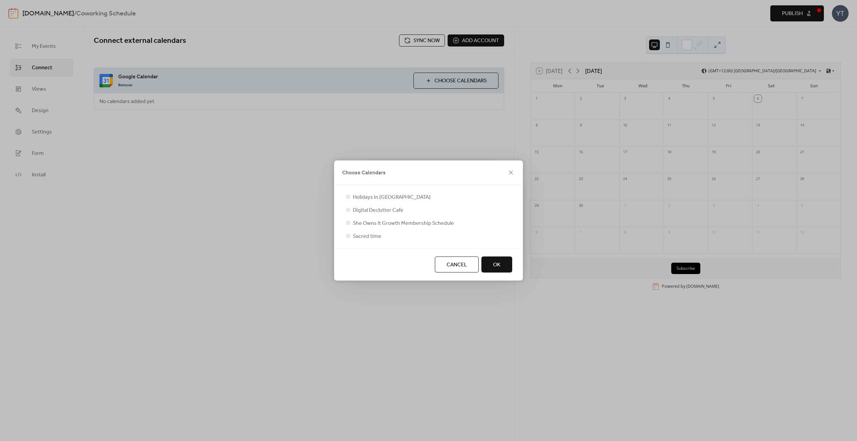
click at [466, 271] on button "Cancel" at bounding box center [457, 265] width 44 height 16
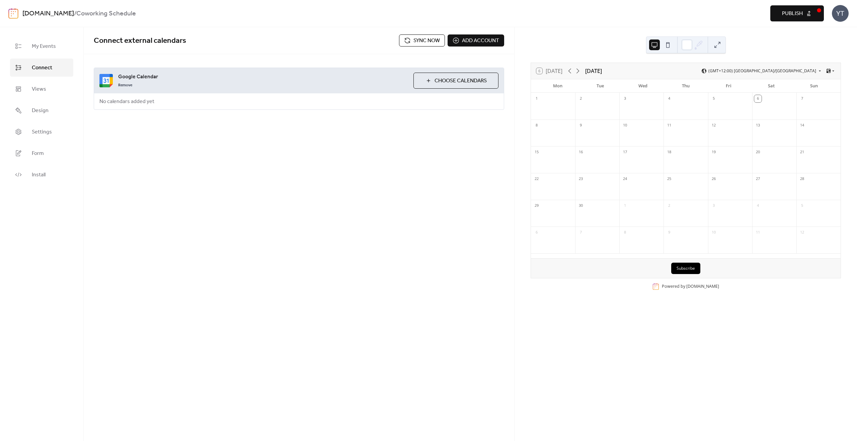
click at [440, 84] on span "Choose Calendars" at bounding box center [460, 81] width 52 height 8
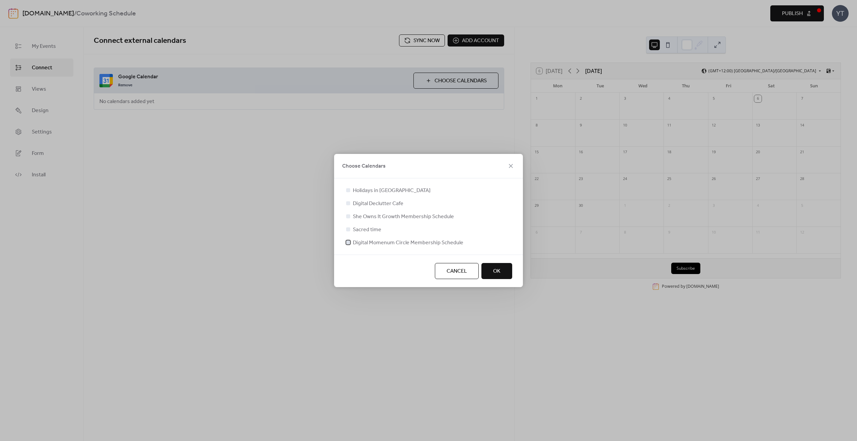
click at [352, 244] on label "Digital Momenum Circle Membership Schedule" at bounding box center [404, 243] width 118 height 8
click at [502, 274] on button "OK" at bounding box center [496, 271] width 31 height 16
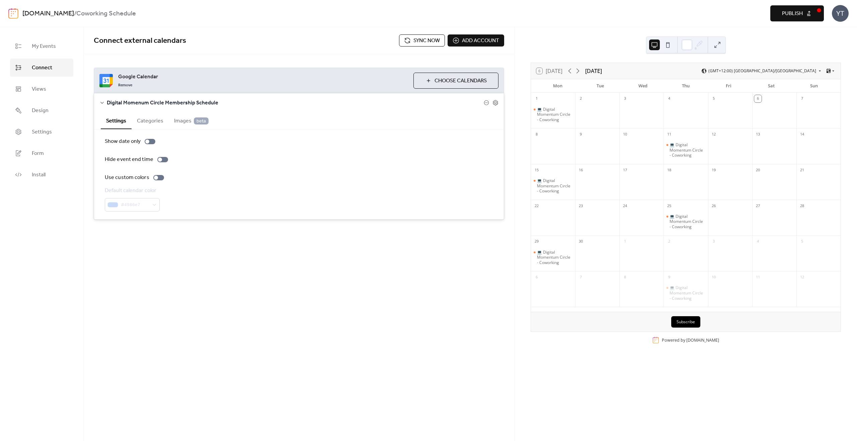
click at [151, 118] on button "Categories" at bounding box center [150, 120] width 37 height 16
click at [496, 103] on icon at bounding box center [495, 103] width 2 height 2
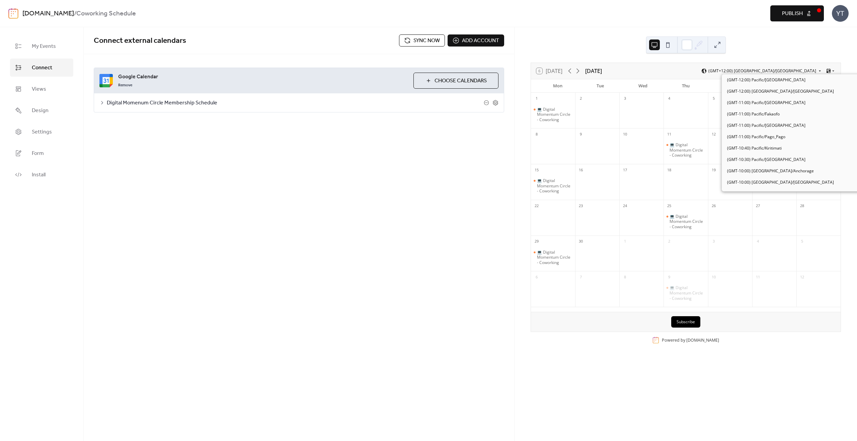
click at [806, 70] on span "(GMT+12:00) [GEOGRAPHIC_DATA]/[GEOGRAPHIC_DATA]" at bounding box center [762, 71] width 108 height 4
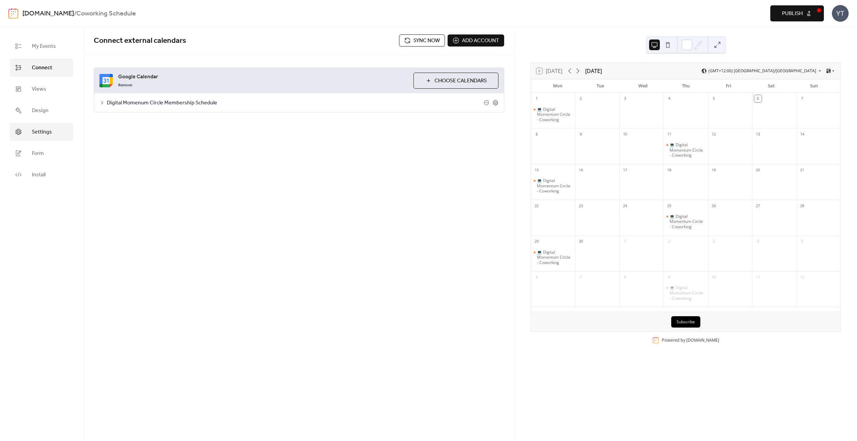
click at [37, 136] on span "Settings" at bounding box center [42, 132] width 20 height 8
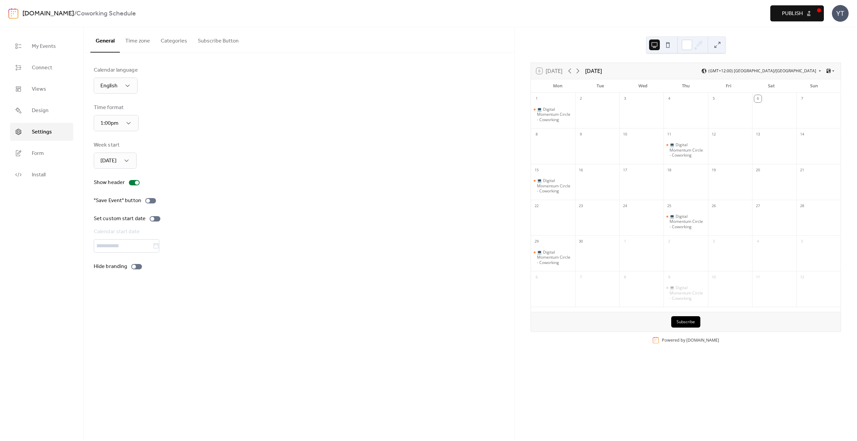
click at [136, 41] on button "Time zone" at bounding box center [137, 39] width 35 height 25
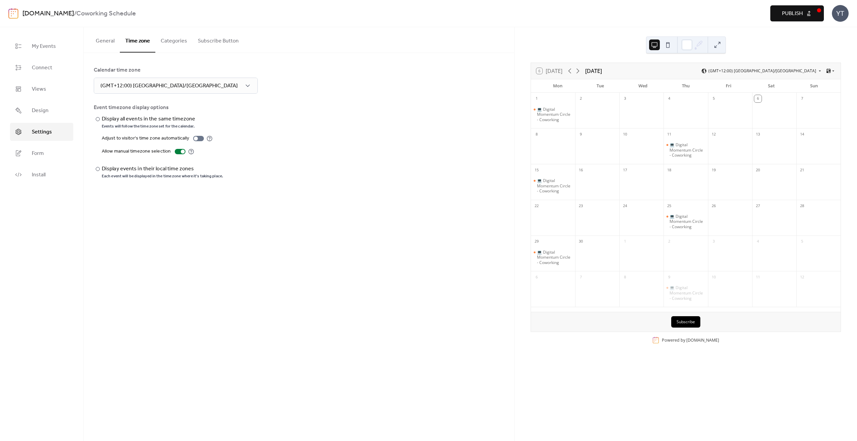
click at [94, 41] on button "General" at bounding box center [104, 39] width 29 height 25
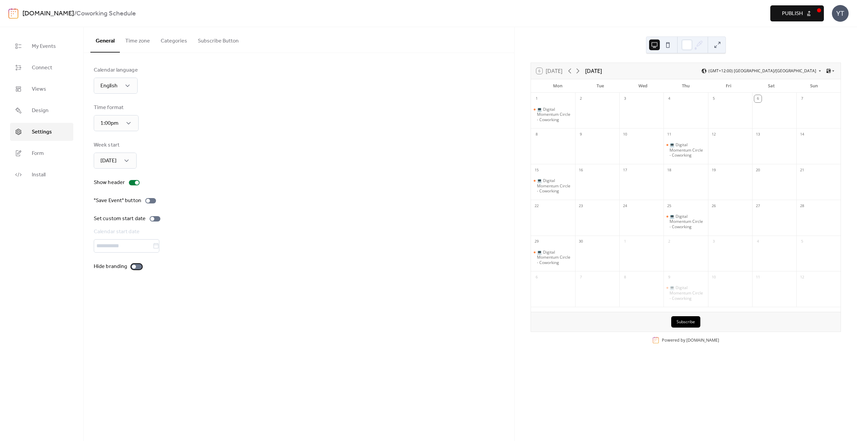
click at [134, 266] on div at bounding box center [134, 267] width 4 height 4
click at [132, 185] on div at bounding box center [134, 182] width 11 height 5
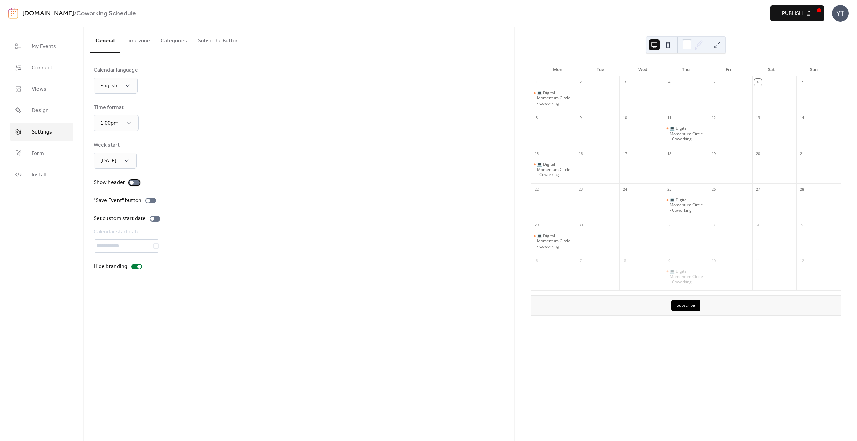
click at [132, 185] on div at bounding box center [134, 182] width 11 height 5
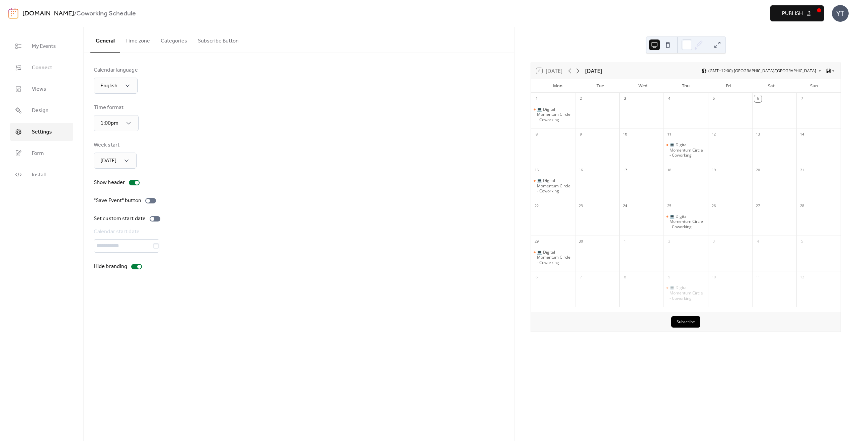
click at [144, 42] on button "Time zone" at bounding box center [137, 39] width 35 height 25
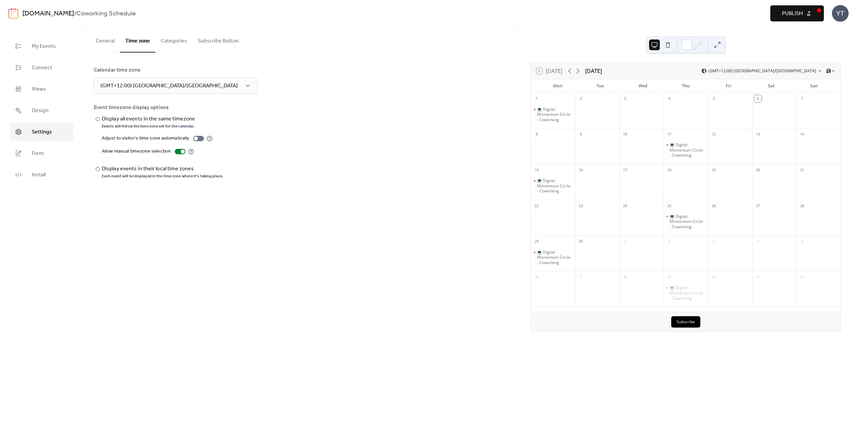
click at [176, 42] on button "Categories" at bounding box center [173, 39] width 37 height 25
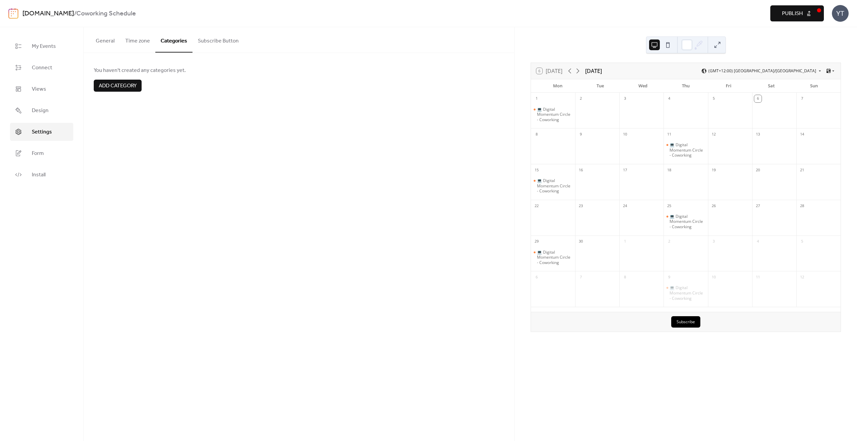
click at [222, 39] on button "Subscribe Button" at bounding box center [218, 39] width 52 height 25
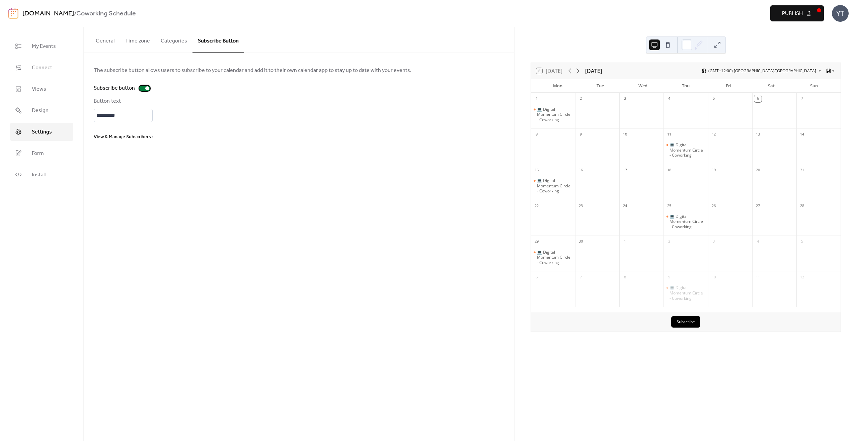
click at [140, 87] on div at bounding box center [144, 88] width 11 height 5
click at [810, 14] on button "Publish" at bounding box center [797, 13] width 54 height 16
click at [32, 152] on span "Form" at bounding box center [38, 154] width 12 height 8
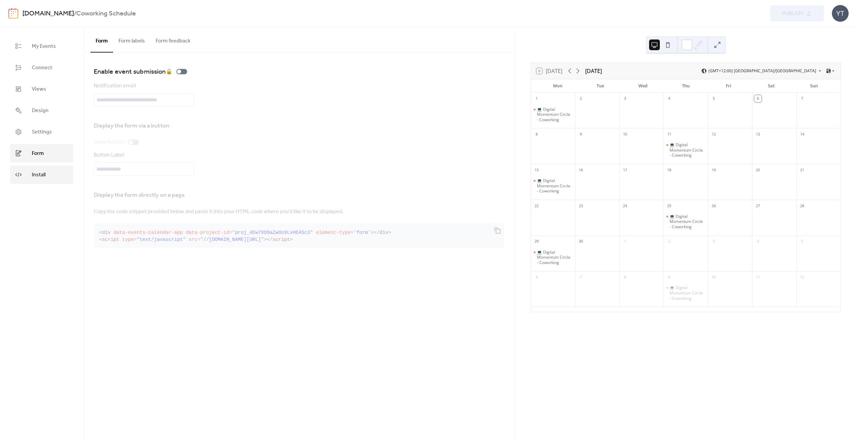
click at [32, 171] on span "Install" at bounding box center [39, 175] width 14 height 8
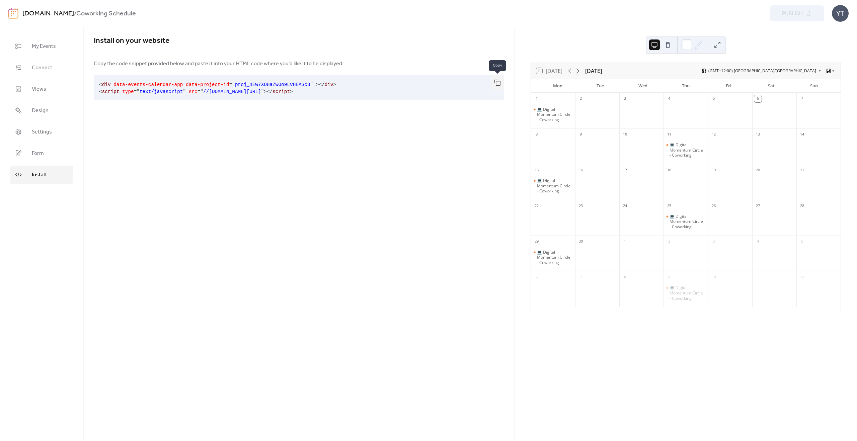
click at [498, 84] on button "button" at bounding box center [497, 82] width 13 height 15
